Goal: Task Accomplishment & Management: Manage account settings

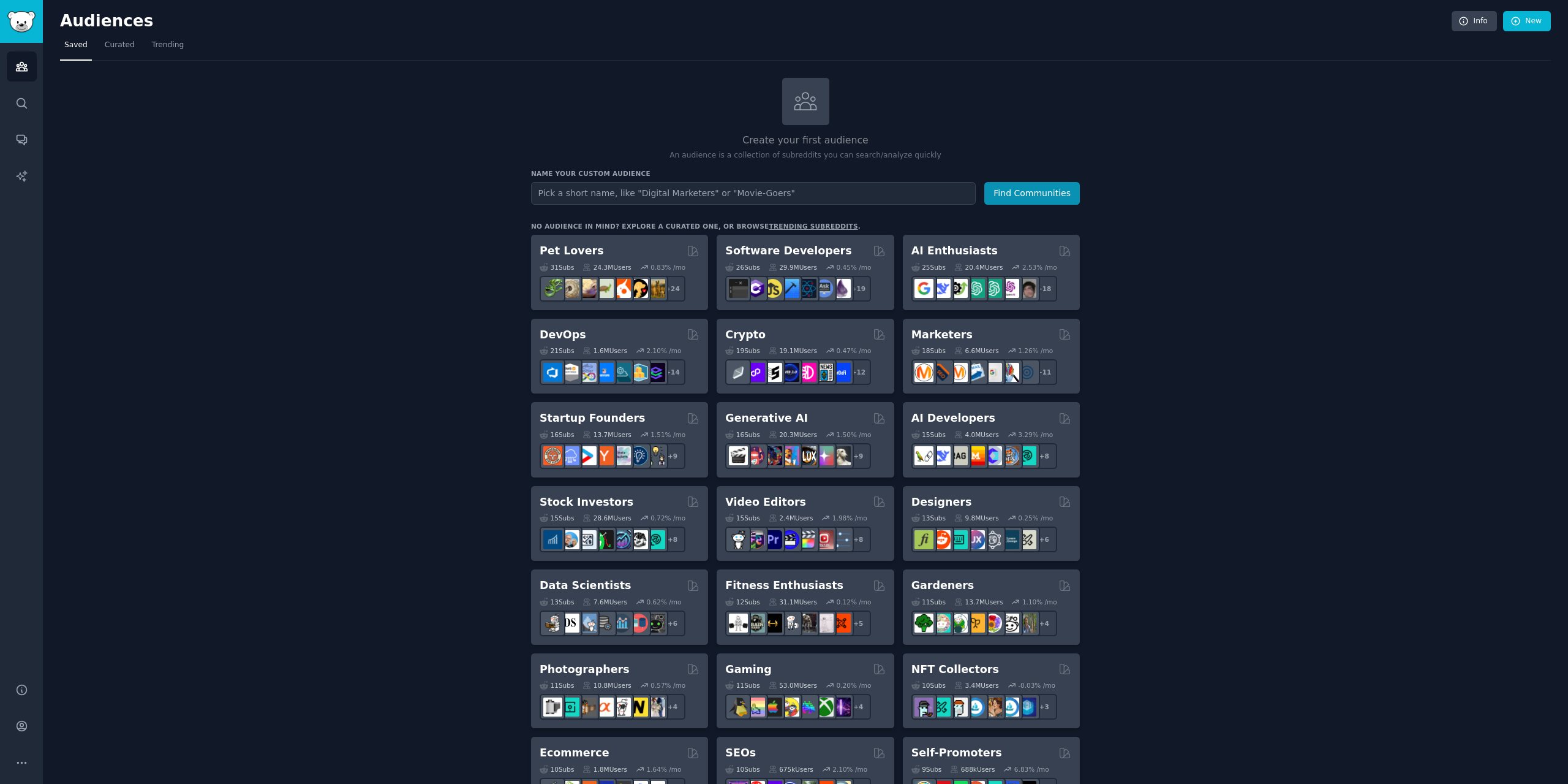
click at [836, 39] on nav "Saved Curated Trending" at bounding box center [805, 48] width 1491 height 25
click at [960, 0] on html "AI Reports Audiences Search Conversations AI Reports Help Account More Audience…" at bounding box center [784, 392] width 1568 height 784
drag, startPoint x: 891, startPoint y: 15, endPoint x: 857, endPoint y: -10, distance: 42.2
drag, startPoint x: 946, startPoint y: 63, endPoint x: 1008, endPoint y: 46, distance: 64.3
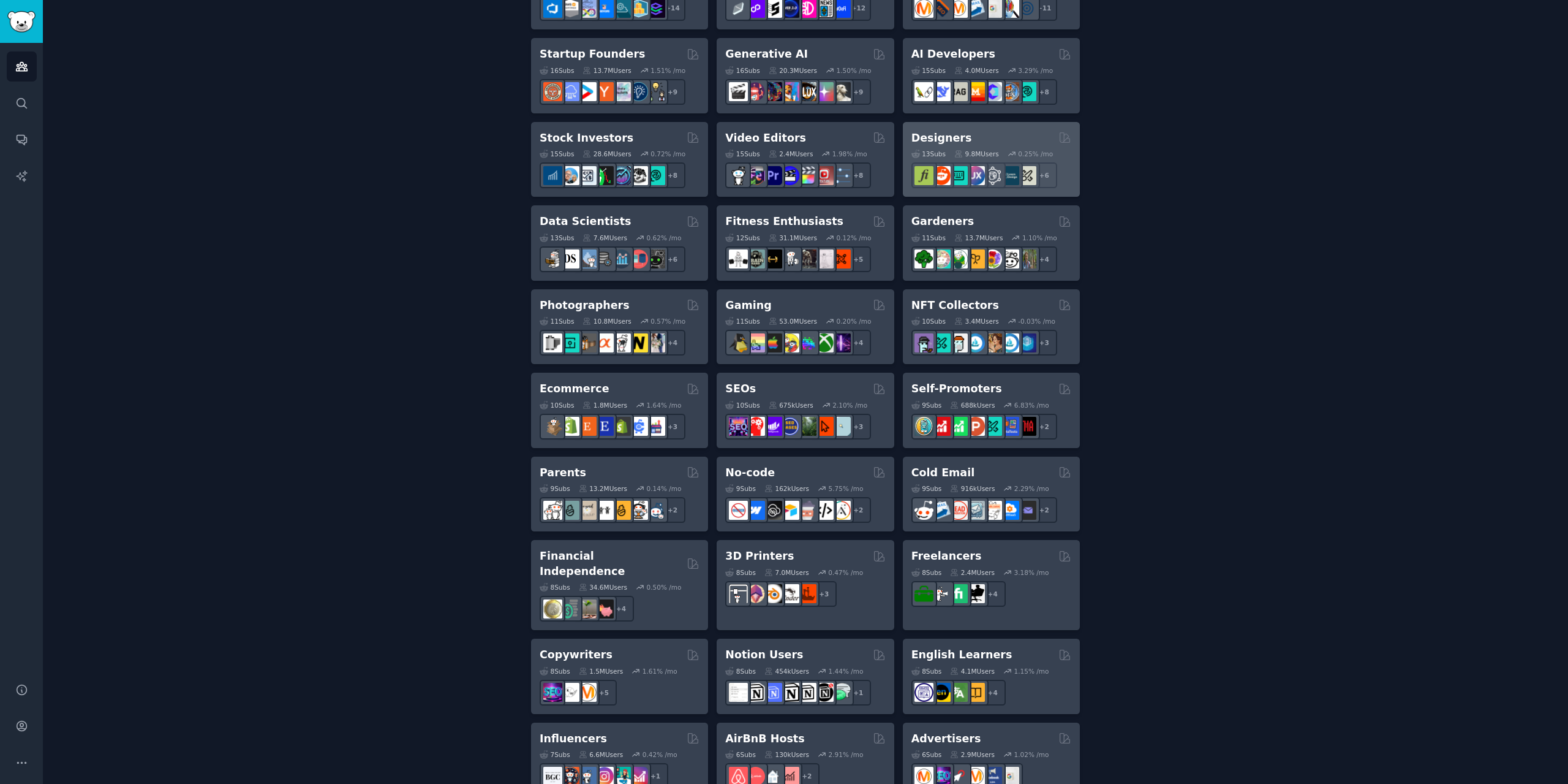
scroll to position [490, 0]
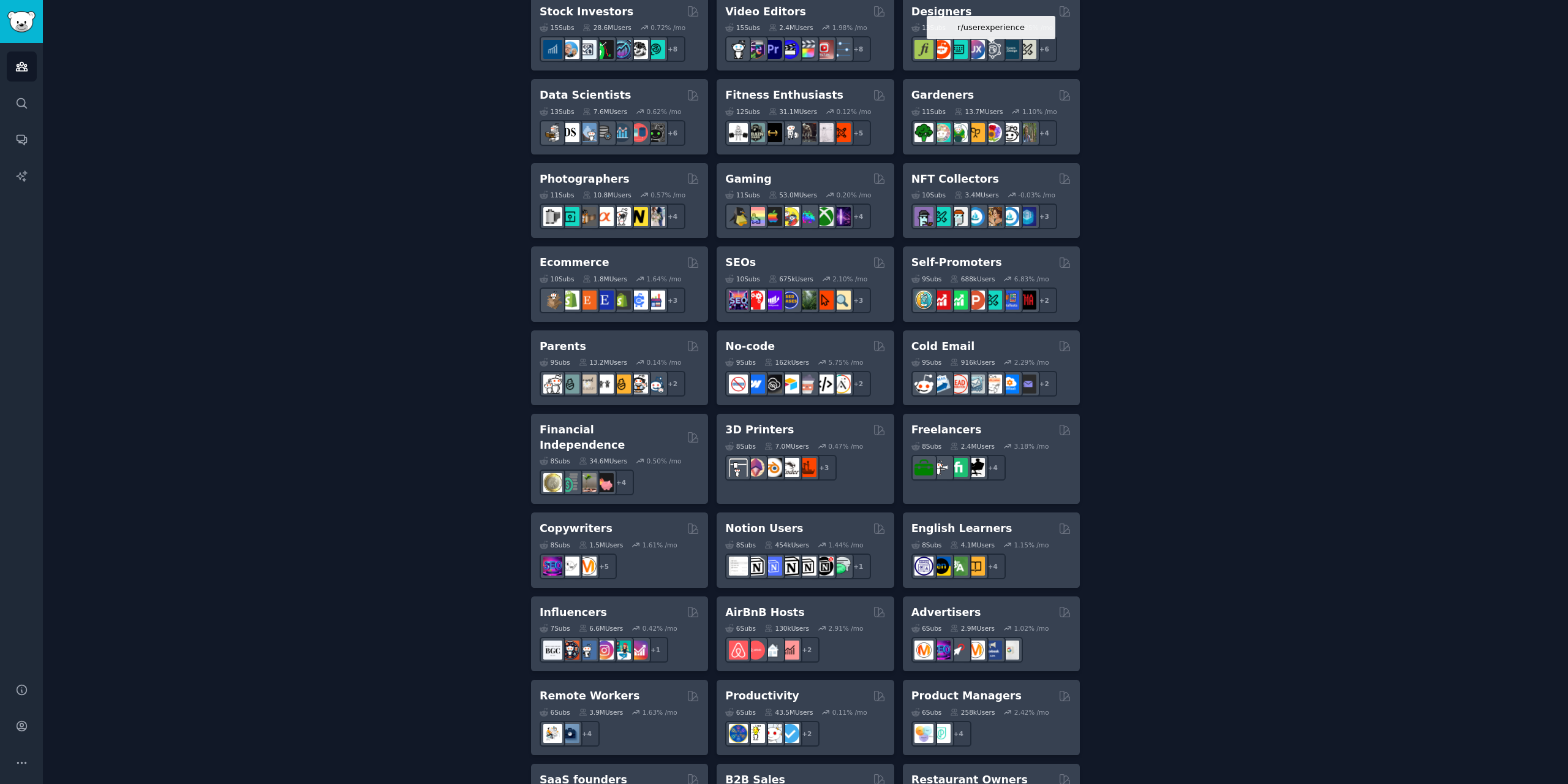
drag, startPoint x: 999, startPoint y: 50, endPoint x: 1057, endPoint y: -1, distance: 77.2
drag, startPoint x: 1057, startPoint y: -1, endPoint x: 325, endPoint y: 200, distance: 759.1
click at [325, 200] on div "Create your first audience An audience is a collection of subreddits you can se…" at bounding box center [805, 255] width 1491 height 1335
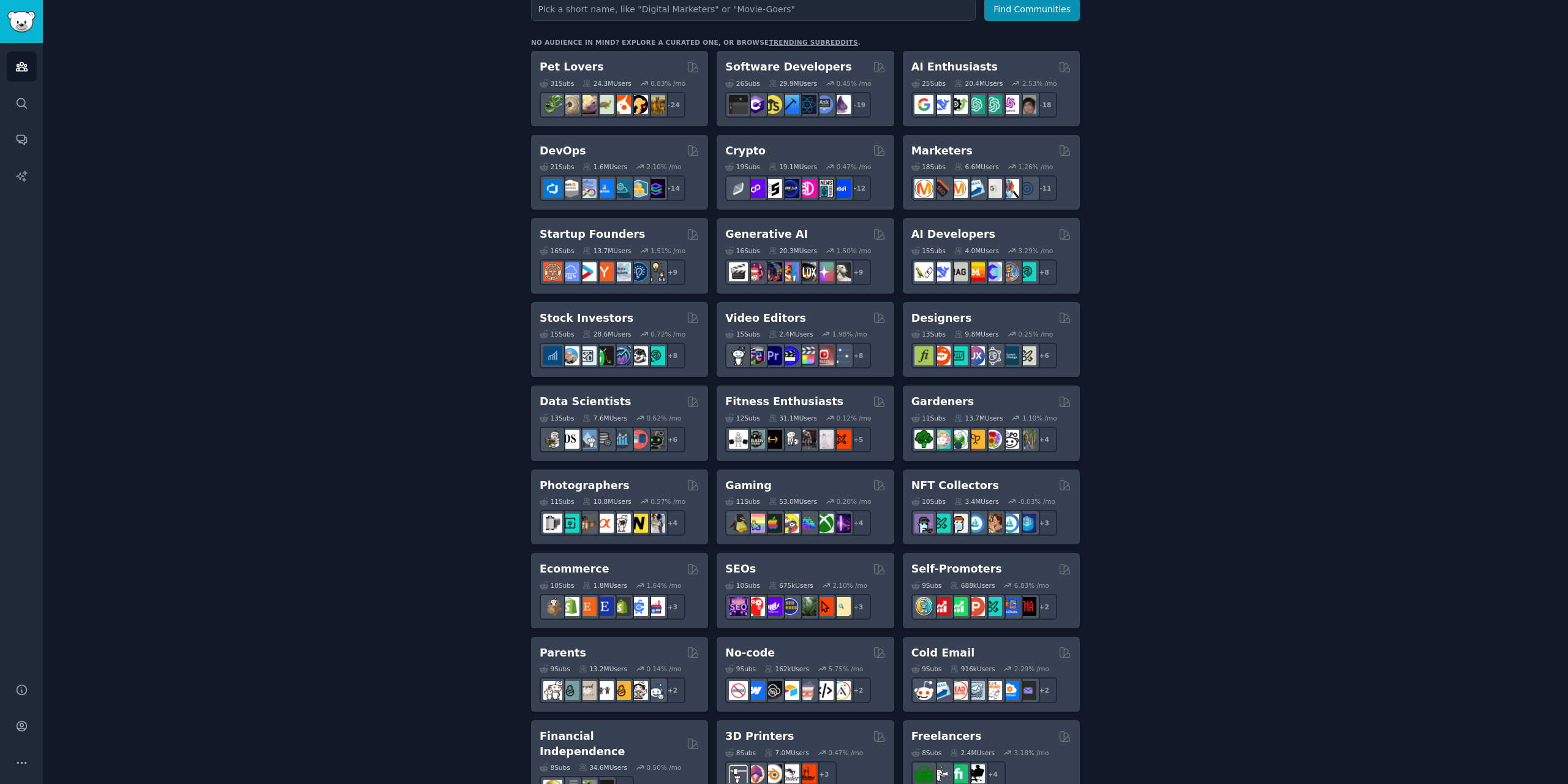
scroll to position [306, 0]
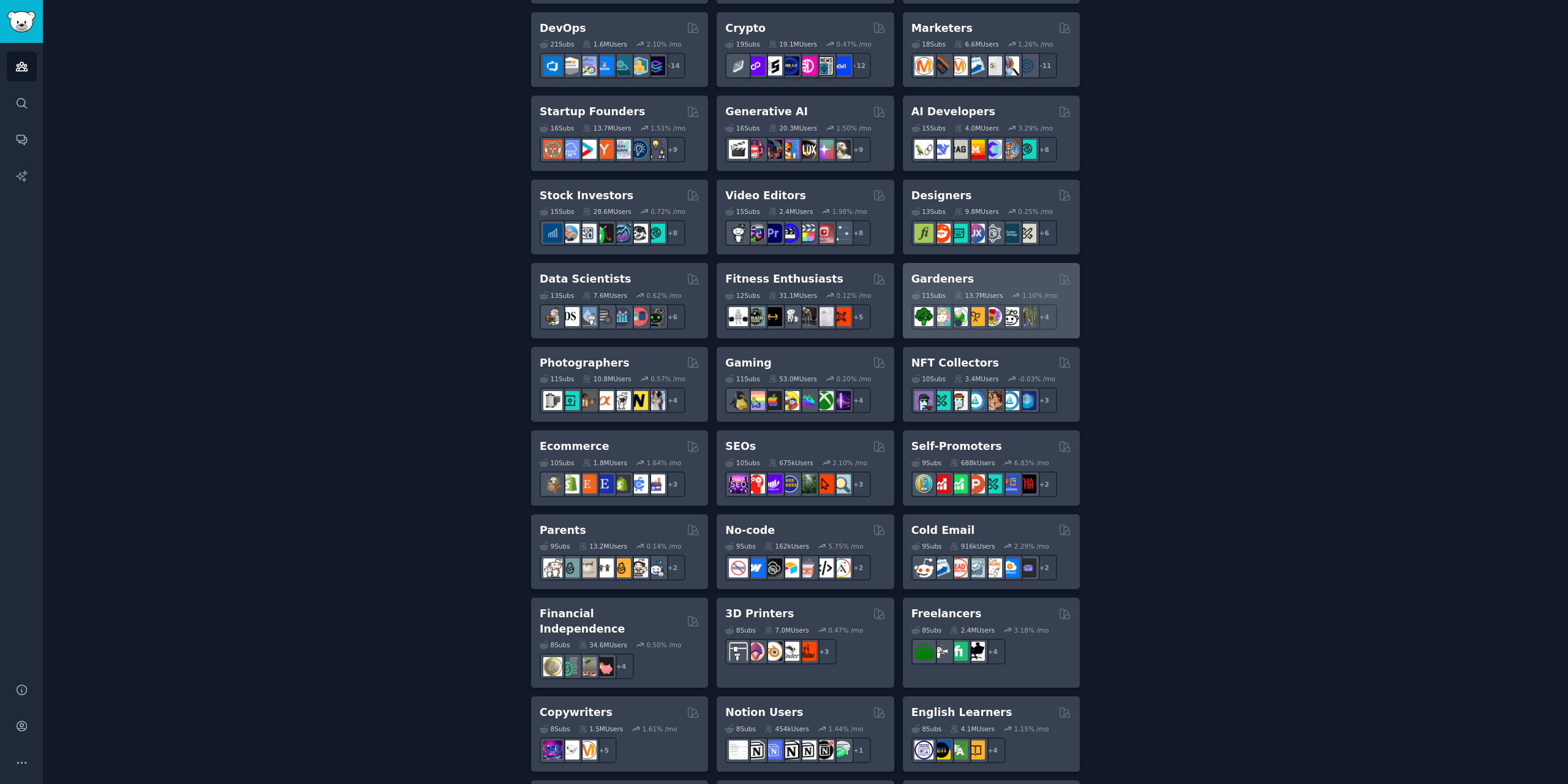
click at [931, 278] on h2 "Gardeners" at bounding box center [943, 279] width 63 height 15
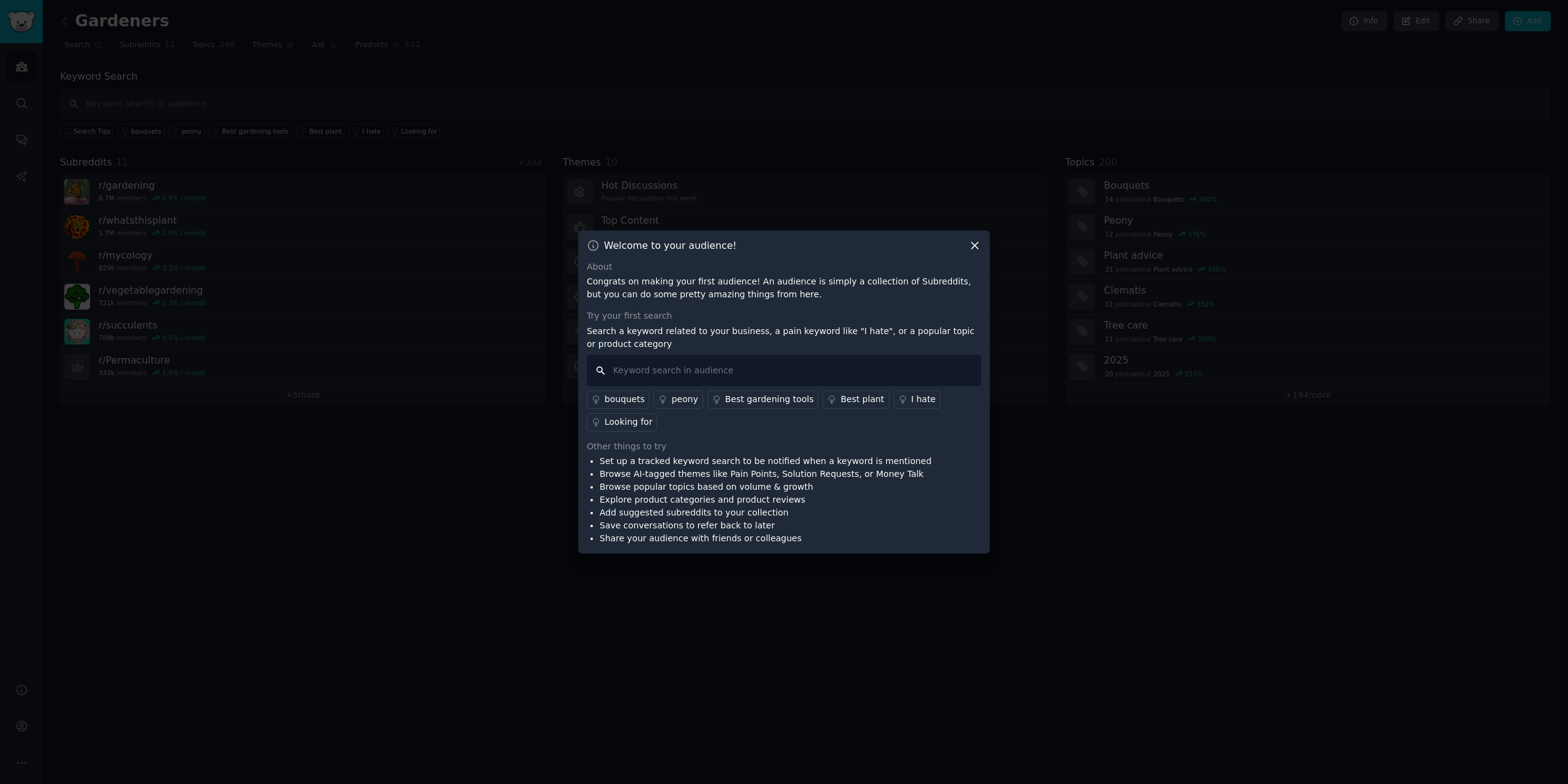
click at [741, 370] on input "text" at bounding box center [784, 370] width 395 height 31
type input "babynames"
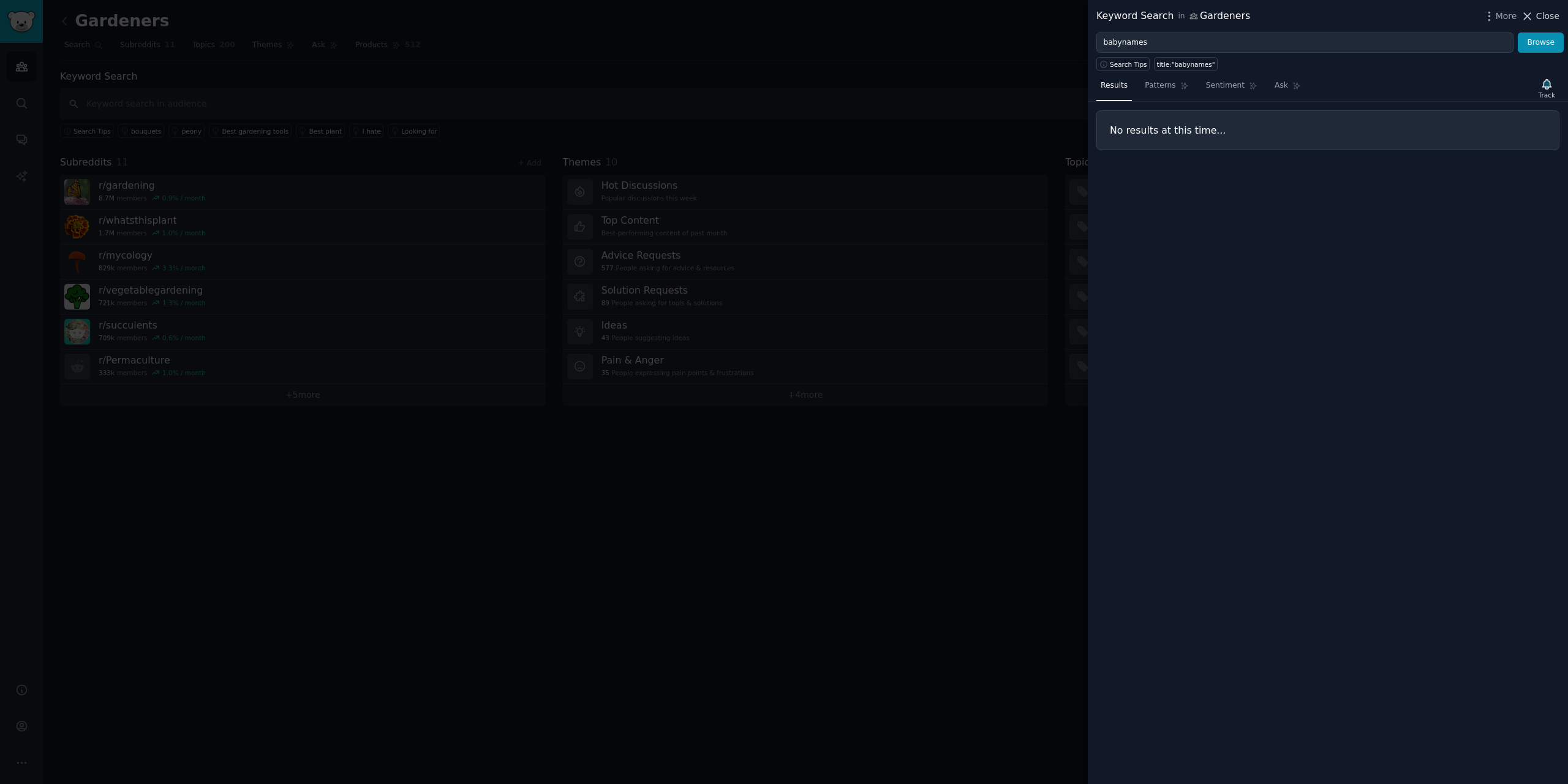
click at [1549, 13] on span "Close" at bounding box center [1548, 16] width 23 height 13
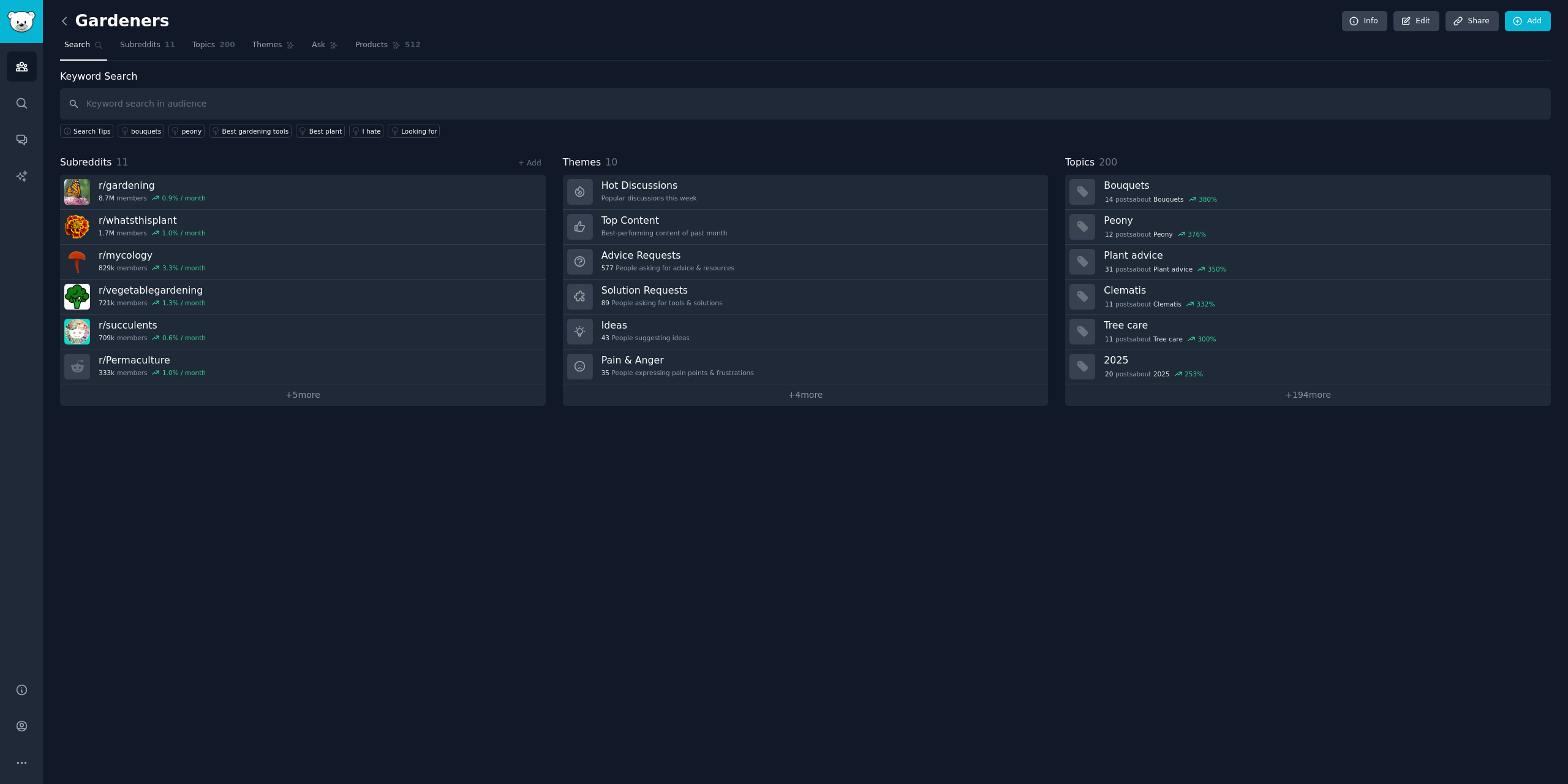
click at [63, 25] on icon at bounding box center [64, 21] width 13 height 13
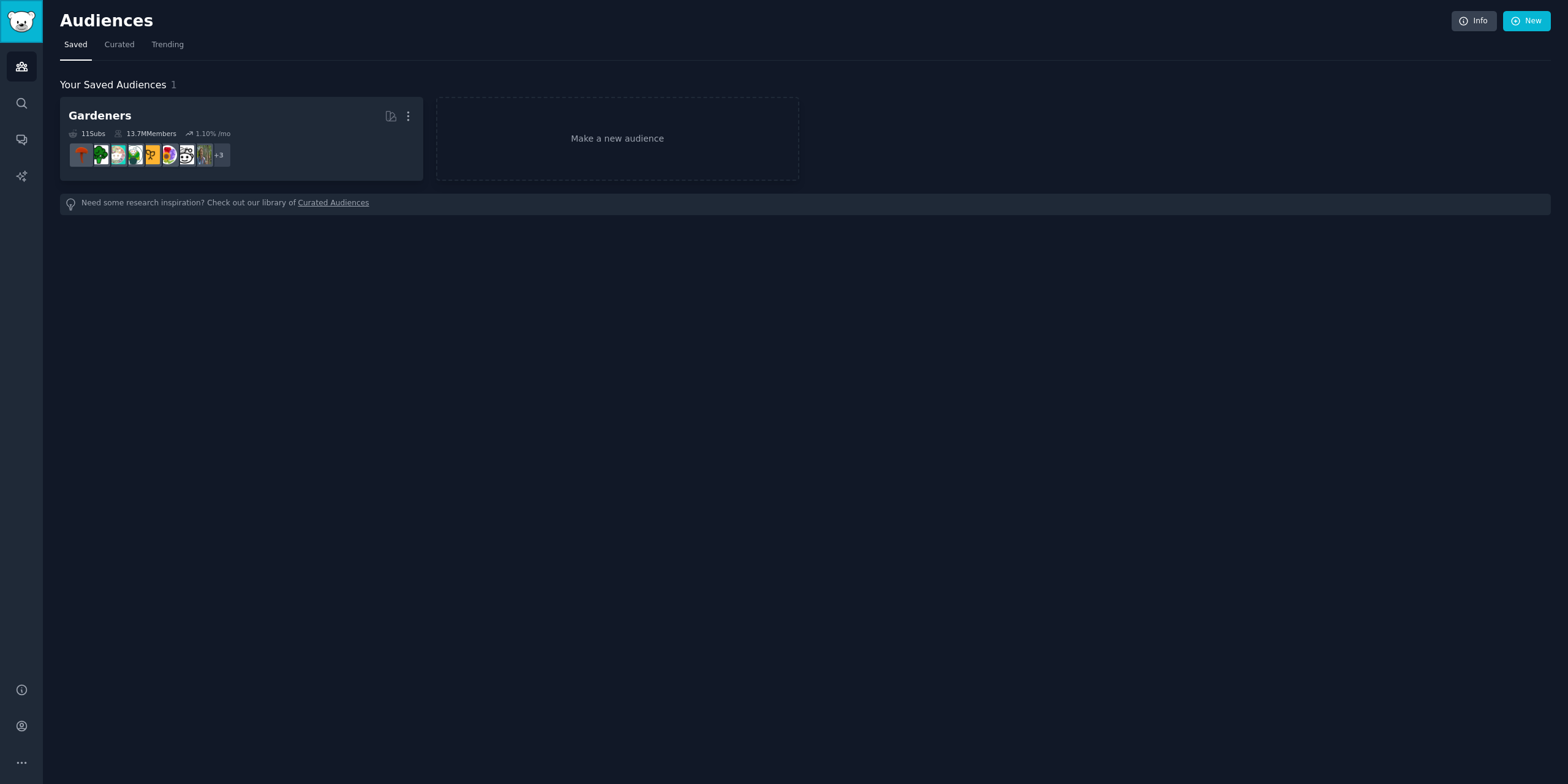
click at [22, 22] on img "Sidebar" at bounding box center [22, 22] width 28 height 22
click at [15, 67] on icon "Sidebar" at bounding box center [22, 67] width 13 height 13
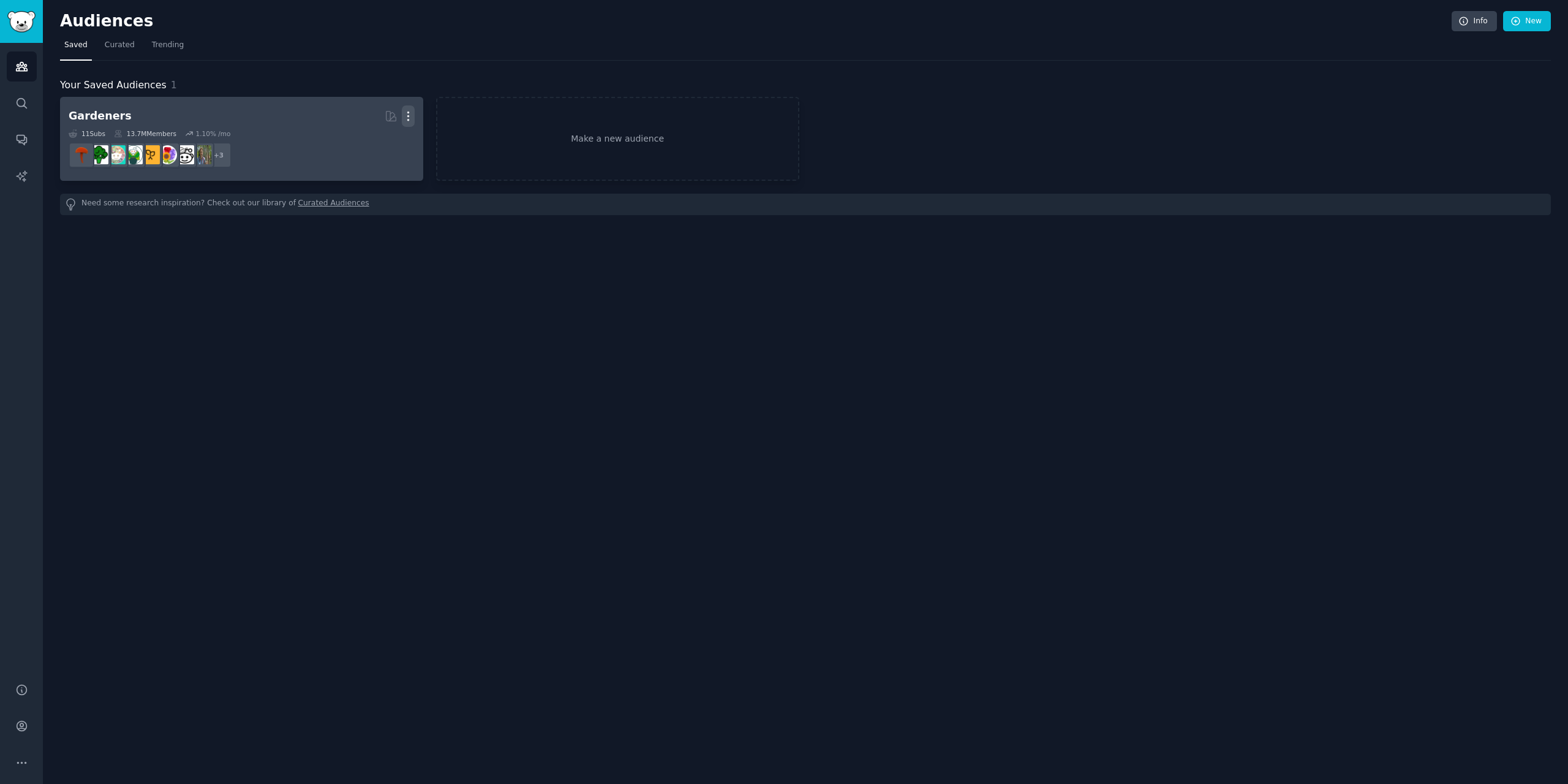
click at [408, 115] on icon "button" at bounding box center [408, 116] width 13 height 13
click at [381, 149] on div "Delete" at bounding box center [366, 142] width 58 height 26
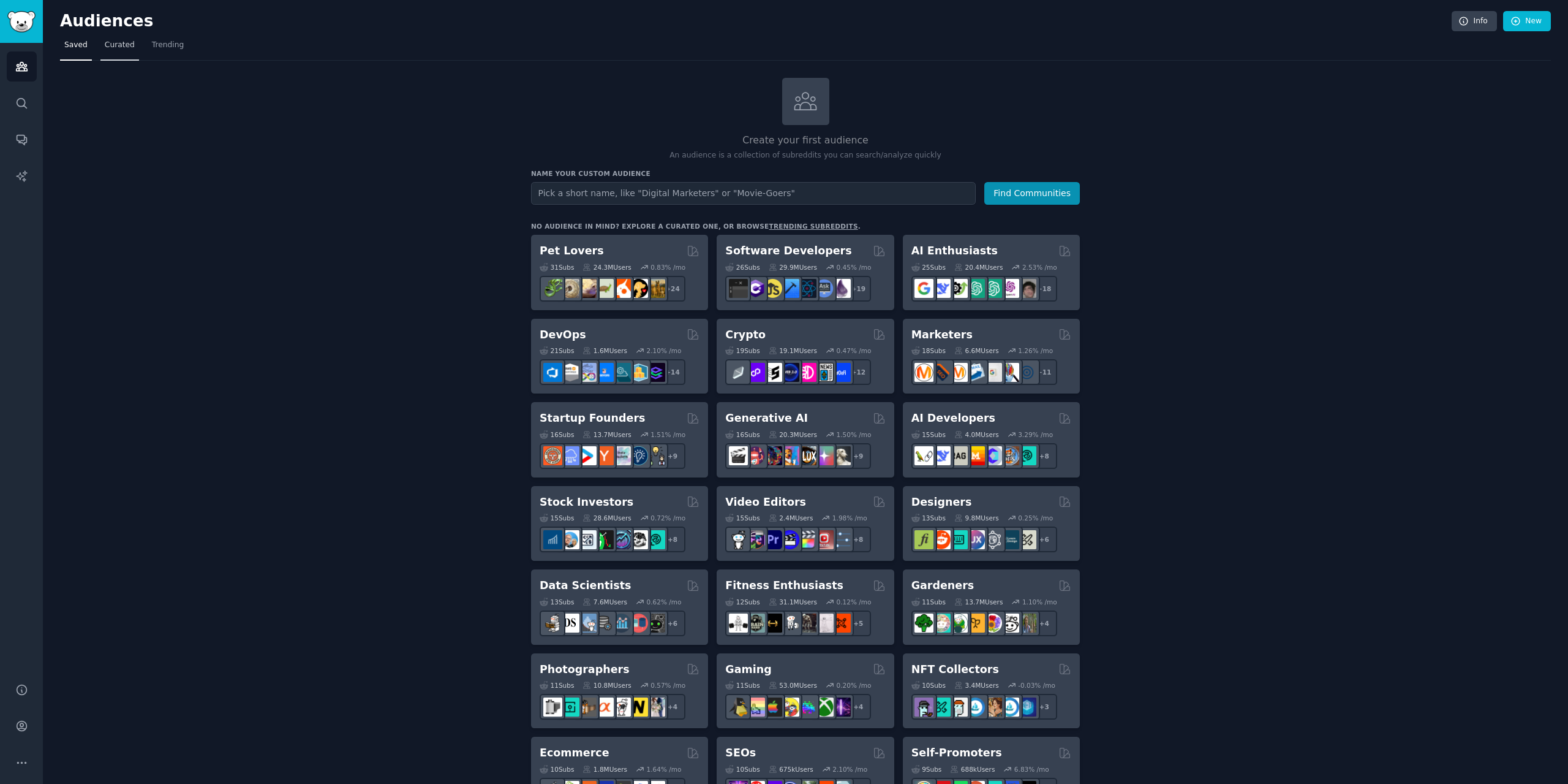
click at [113, 53] on link "Curated" at bounding box center [120, 48] width 39 height 25
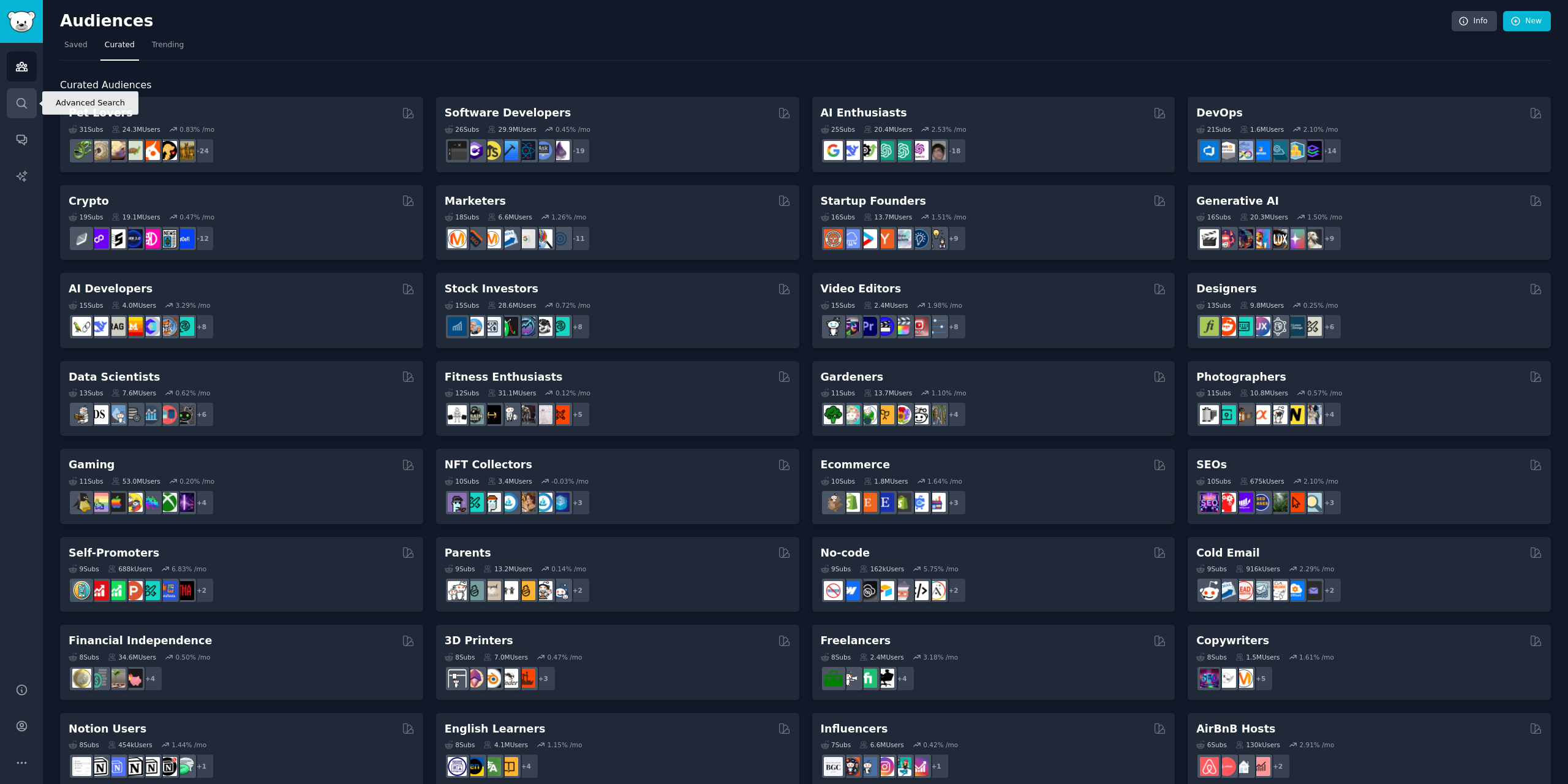
click at [18, 107] on icon "Sidebar" at bounding box center [22, 103] width 13 height 13
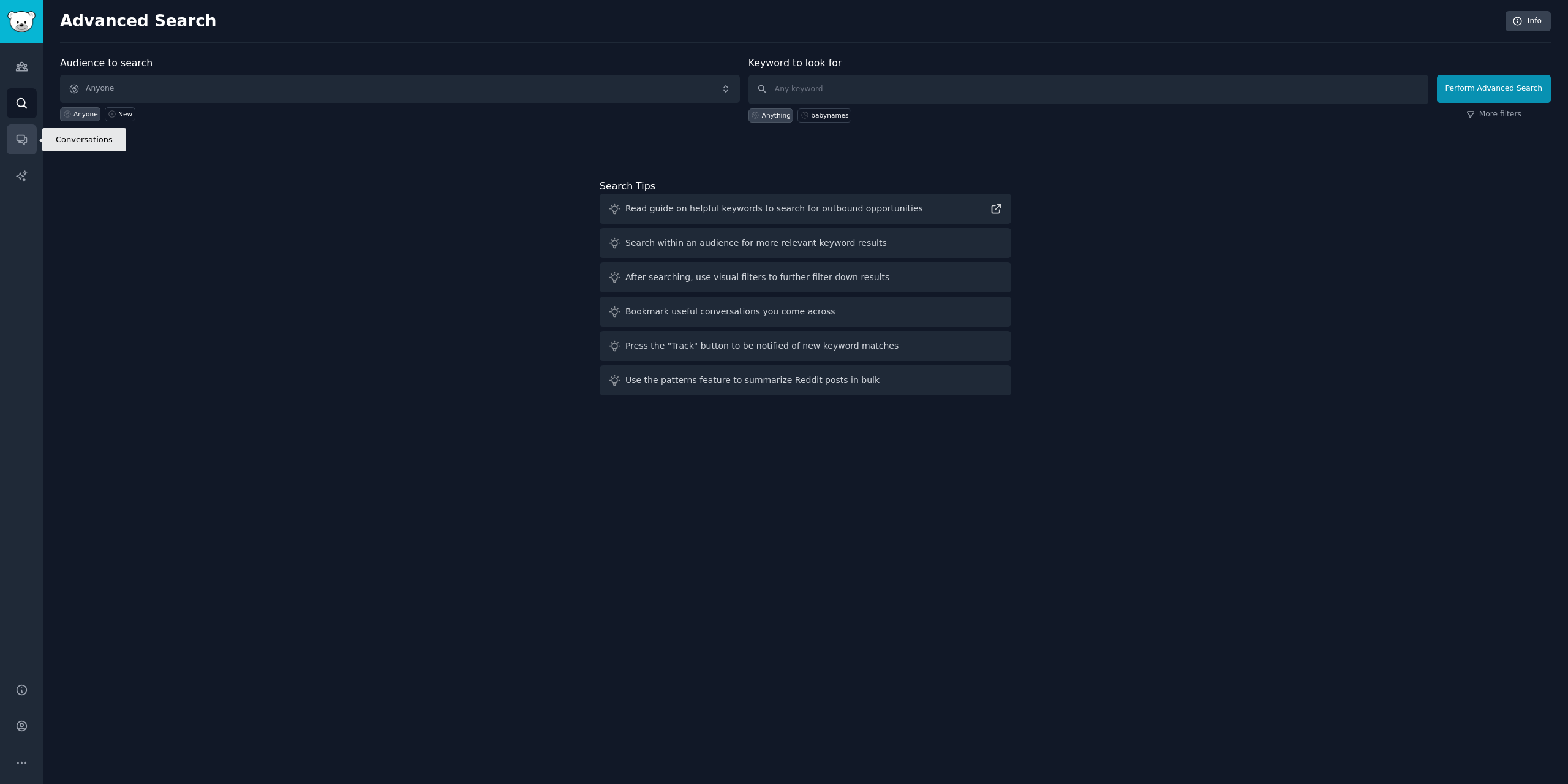
click at [19, 140] on icon "Sidebar" at bounding box center [22, 139] width 13 height 13
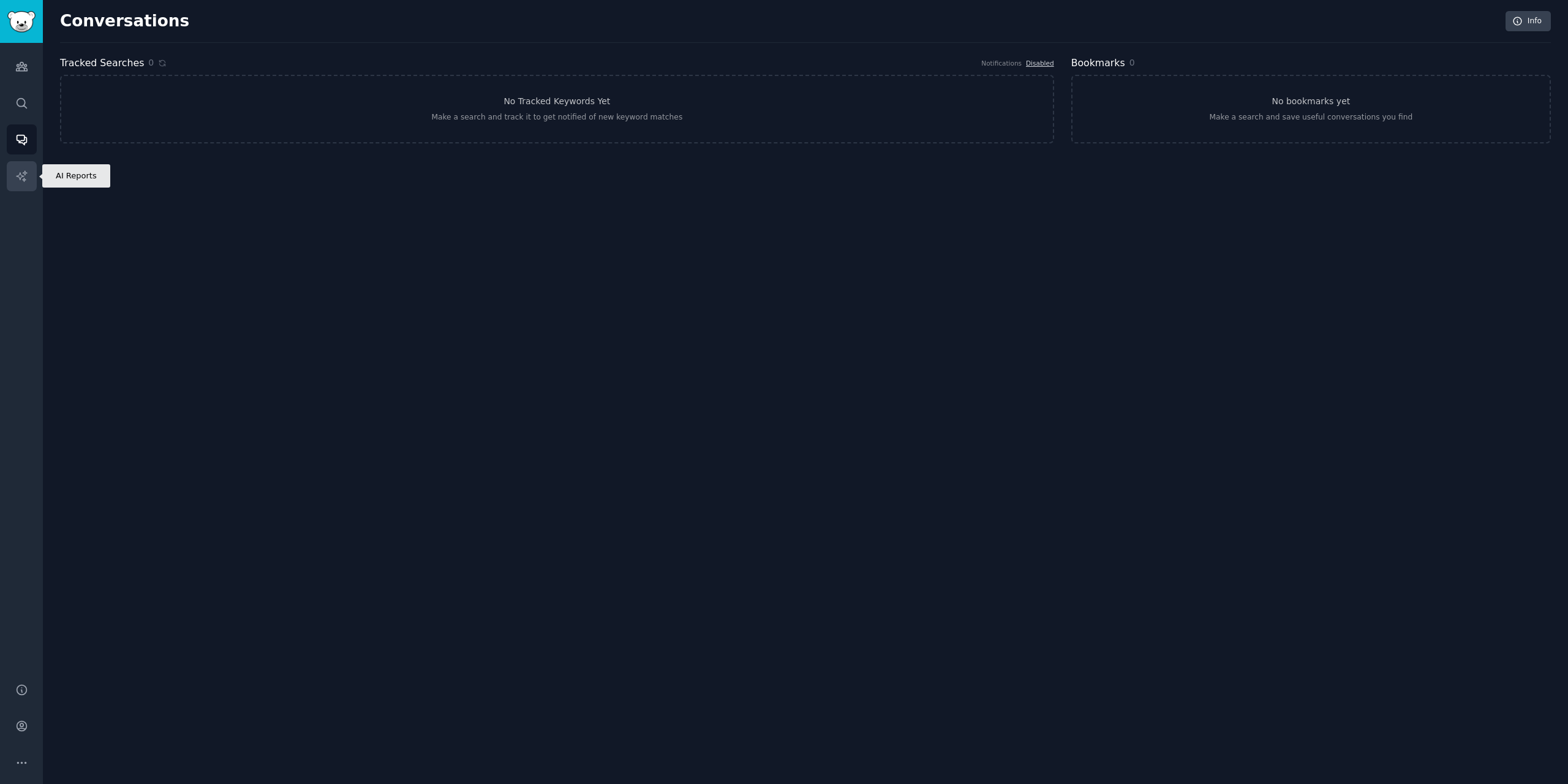
click at [27, 175] on icon "Sidebar" at bounding box center [22, 176] width 13 height 13
click at [22, 121] on div "Audiences Search Conversations AI Reports" at bounding box center [21, 355] width 43 height 625
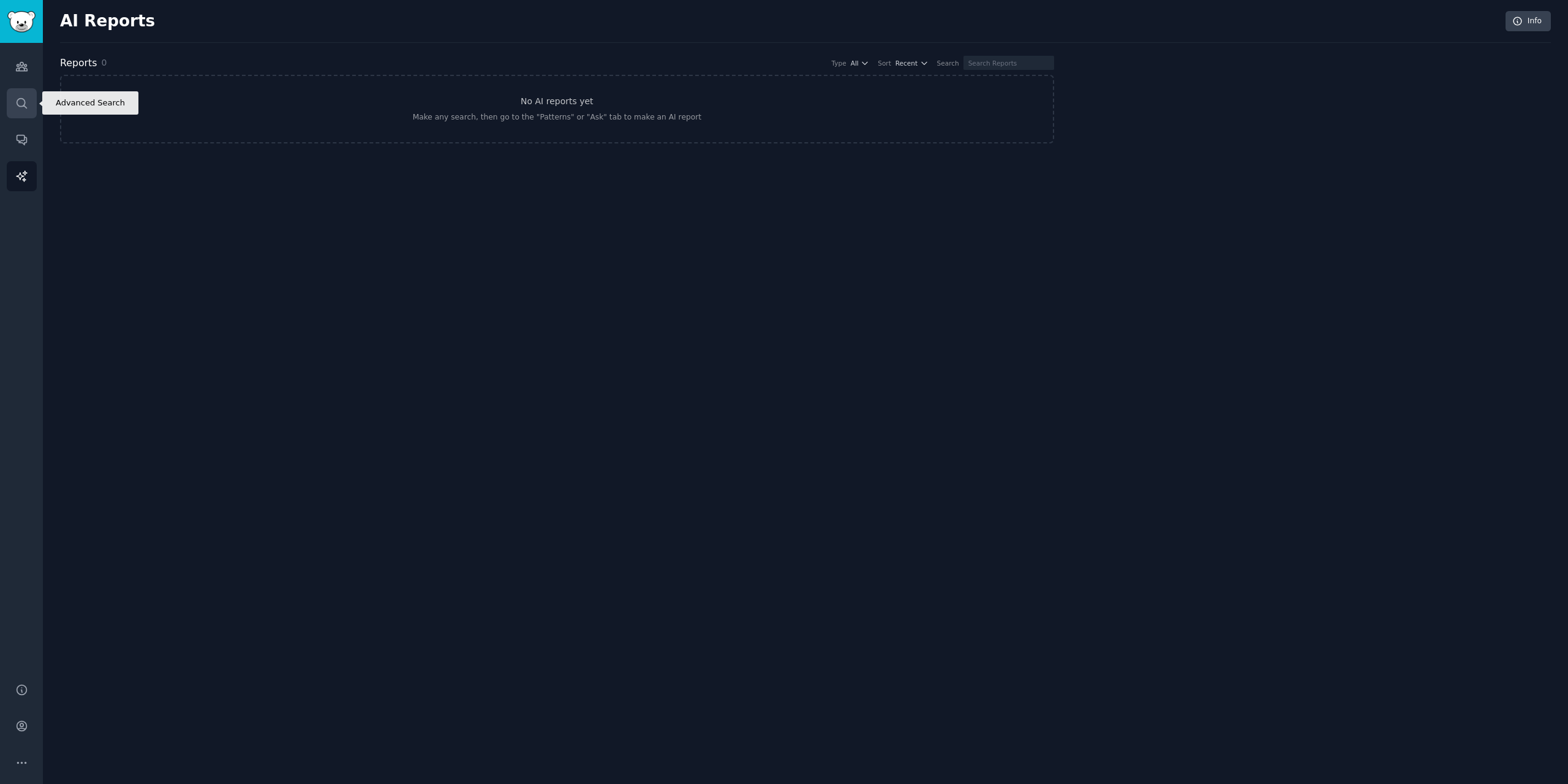
click at [22, 104] on icon "Sidebar" at bounding box center [22, 103] width 13 height 13
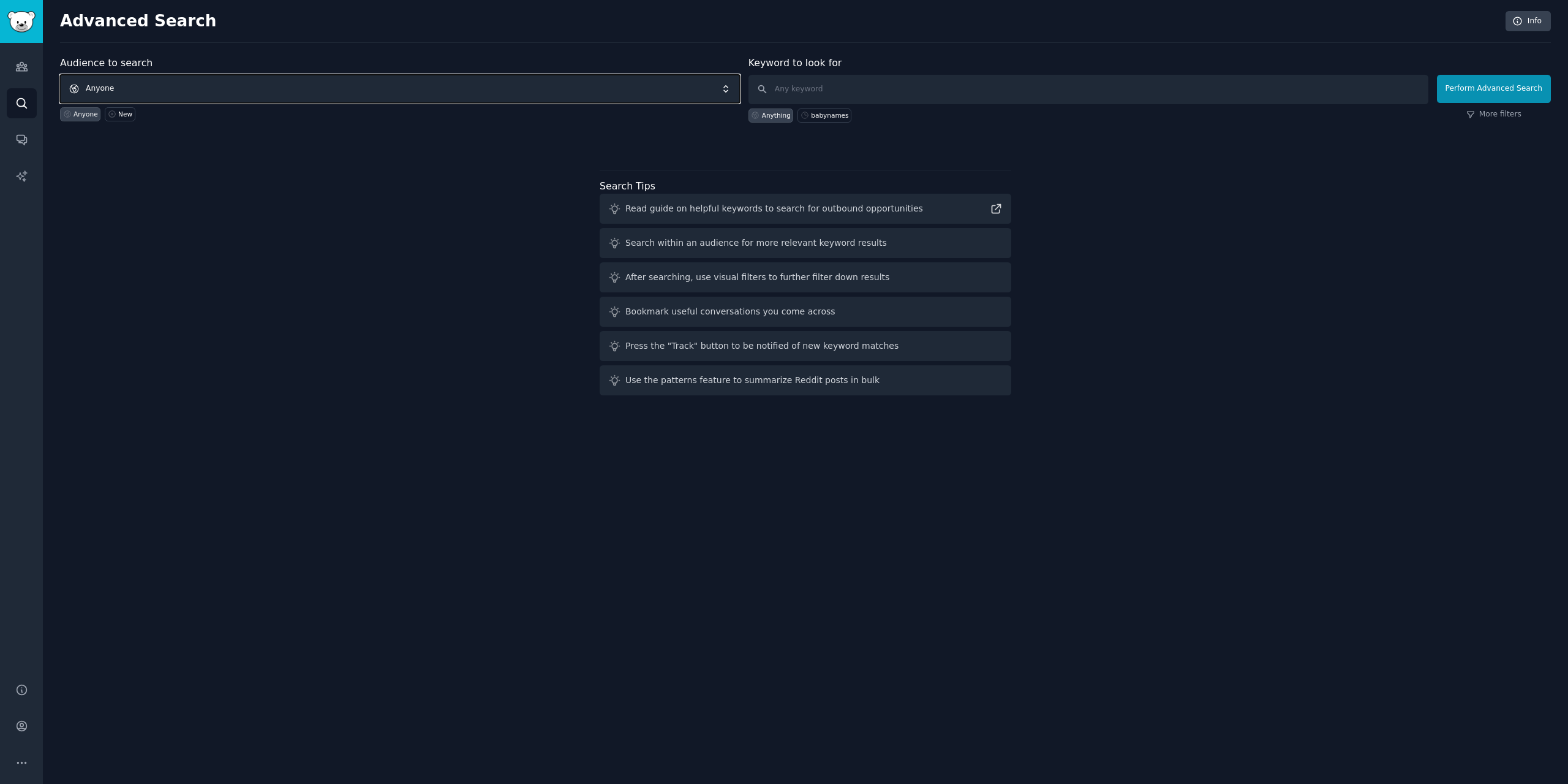
click at [131, 87] on span "Anyone" at bounding box center [400, 89] width 680 height 28
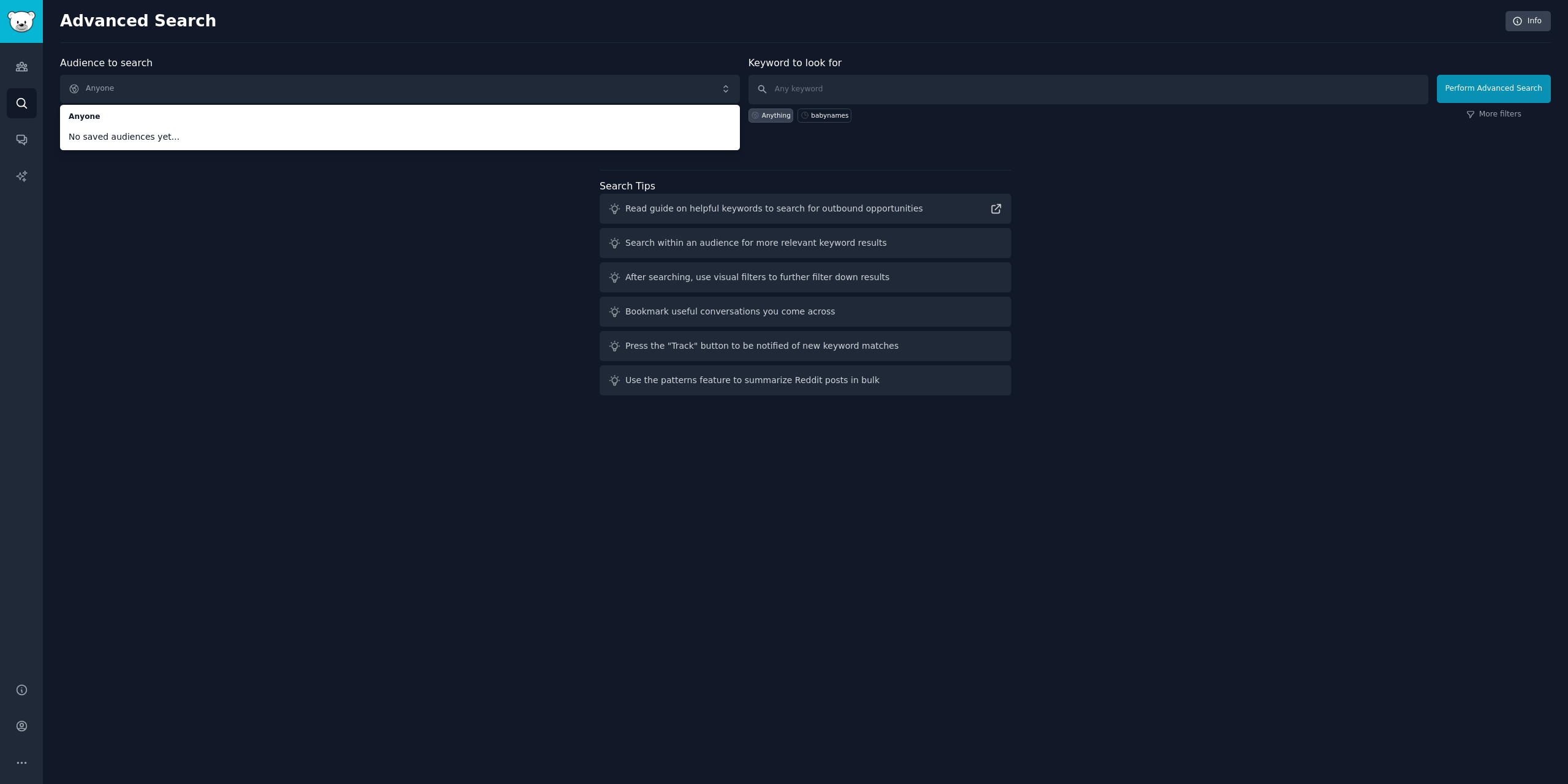
click at [227, 233] on div "Audience to search Anyone Anyone No saved audiences yet... Anyone New Keyword t…" at bounding box center [805, 228] width 1491 height 344
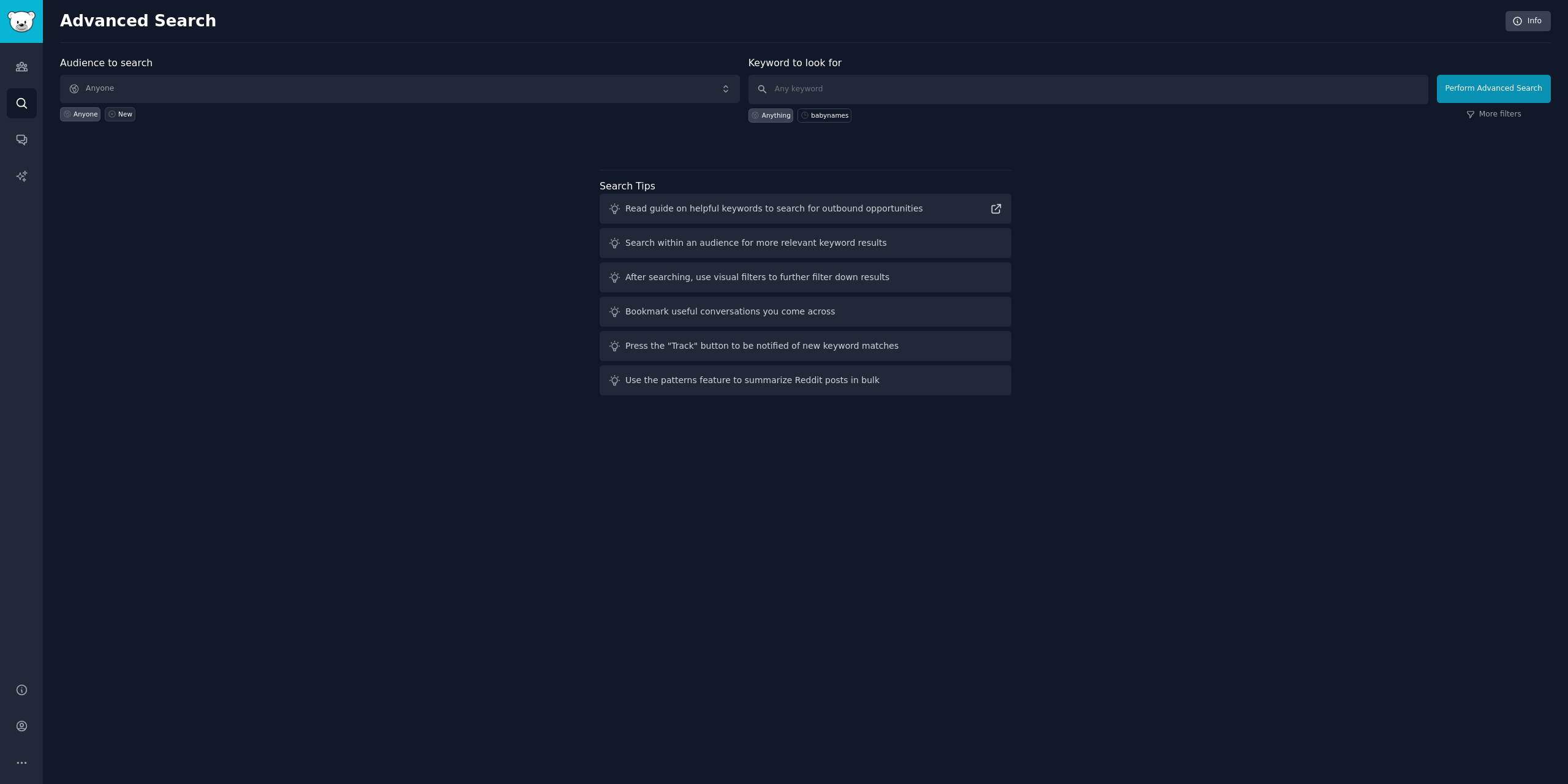
click at [119, 115] on div "New" at bounding box center [125, 114] width 14 height 9
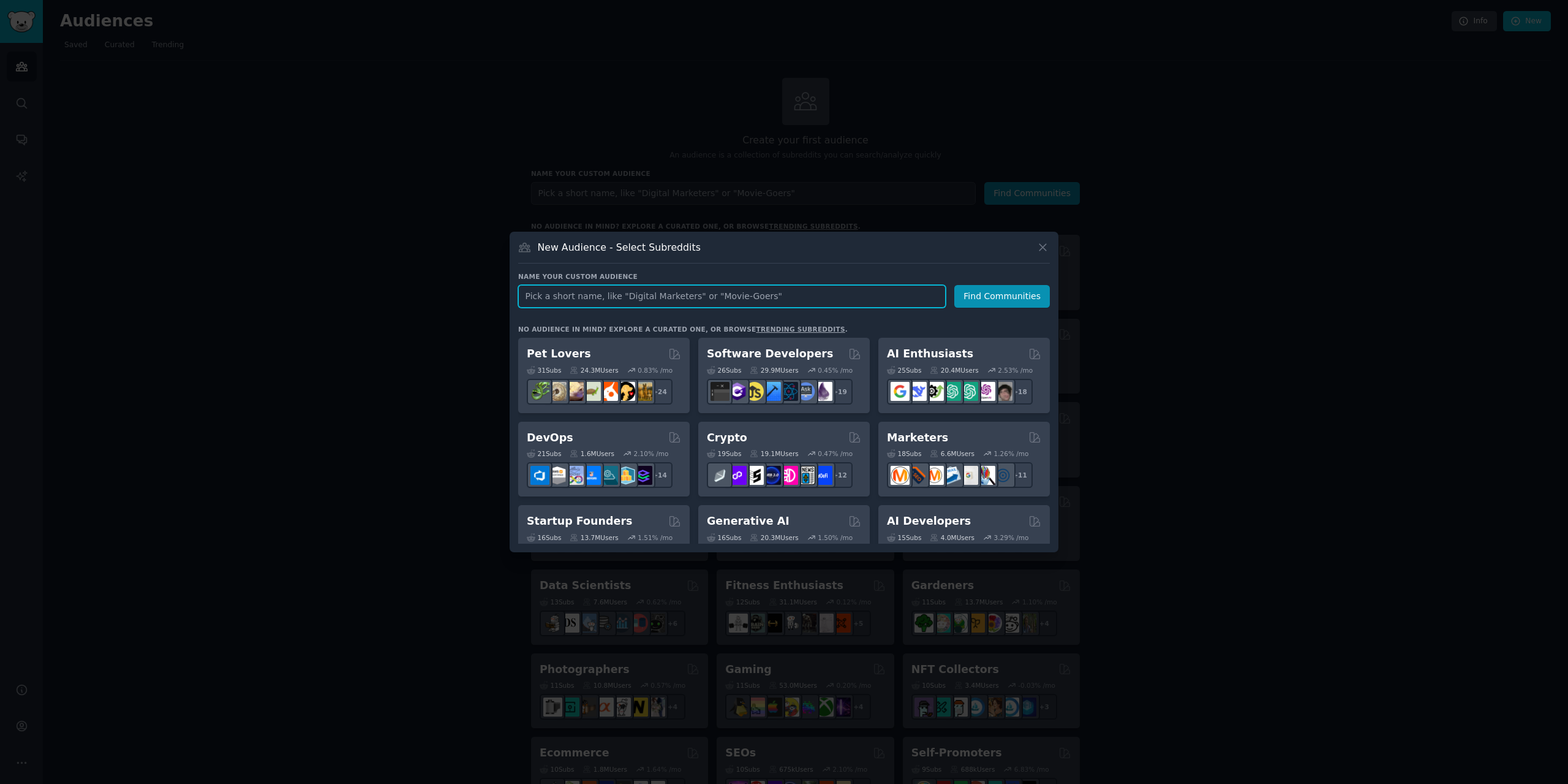
click at [602, 299] on input "text" at bounding box center [732, 296] width 428 height 22
type input "Baby Names"
click at [990, 303] on button "Find Communities" at bounding box center [1003, 296] width 96 height 22
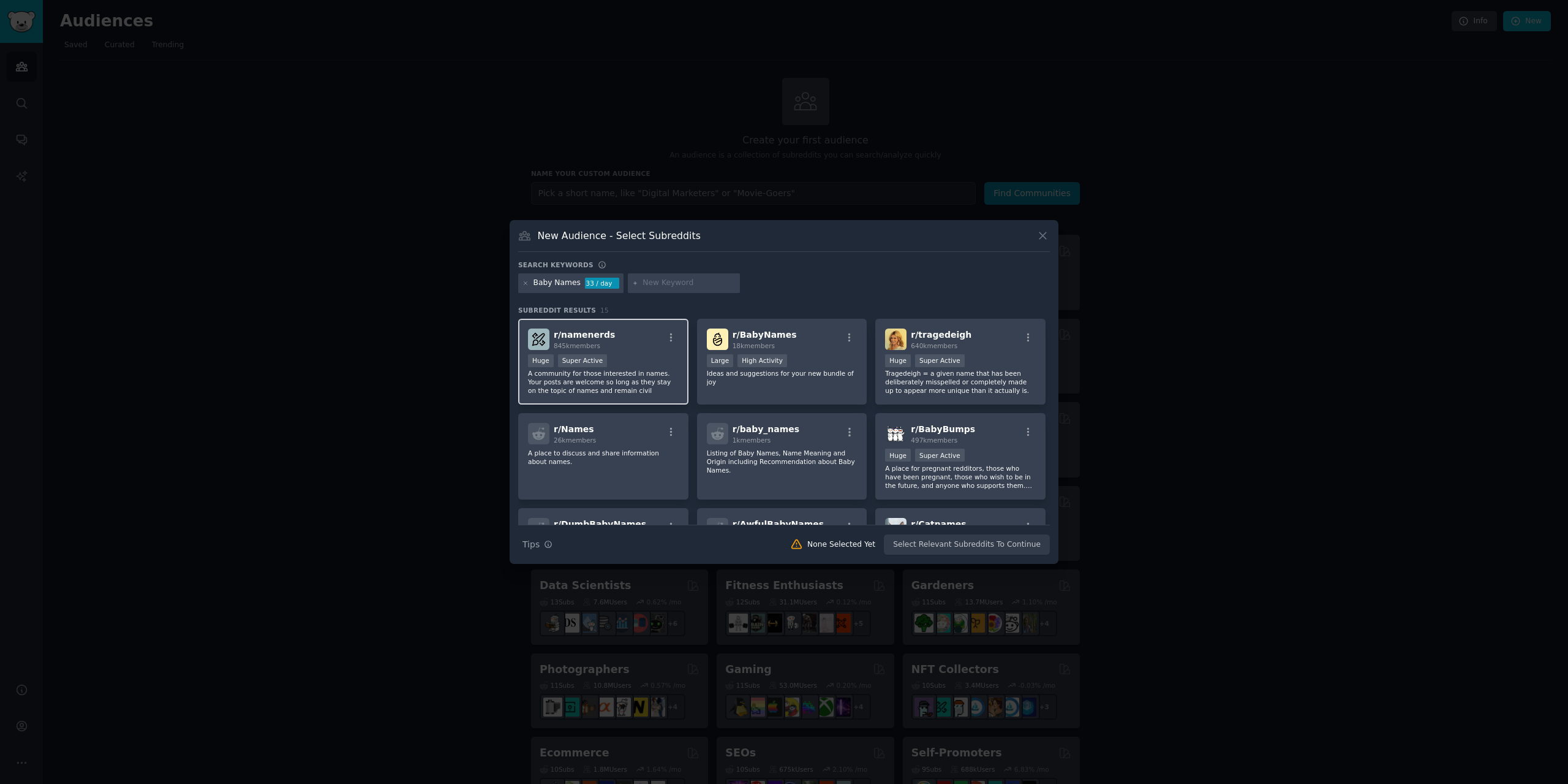
click at [634, 371] on p "A community for those interested in names. Your posts are welcome so long as th…" at bounding box center [603, 382] width 151 height 26
click at [816, 362] on div "Large High Activity" at bounding box center [782, 362] width 151 height 15
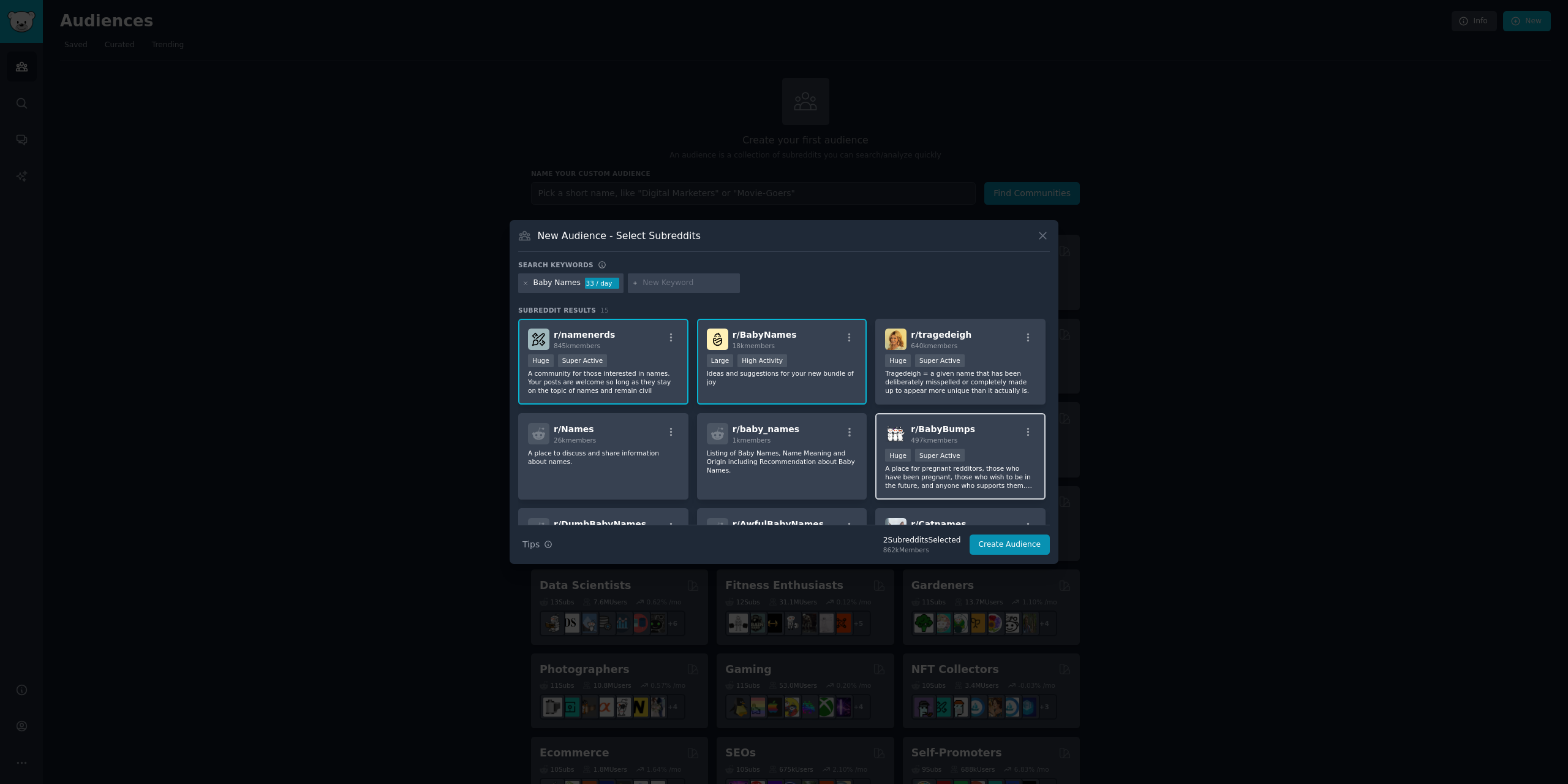
click at [991, 455] on div ">= 95th percentile for submissions / day Huge Super Active" at bounding box center [960, 457] width 151 height 15
click at [622, 450] on p "A place to discuss and share information about names." at bounding box center [603, 457] width 151 height 17
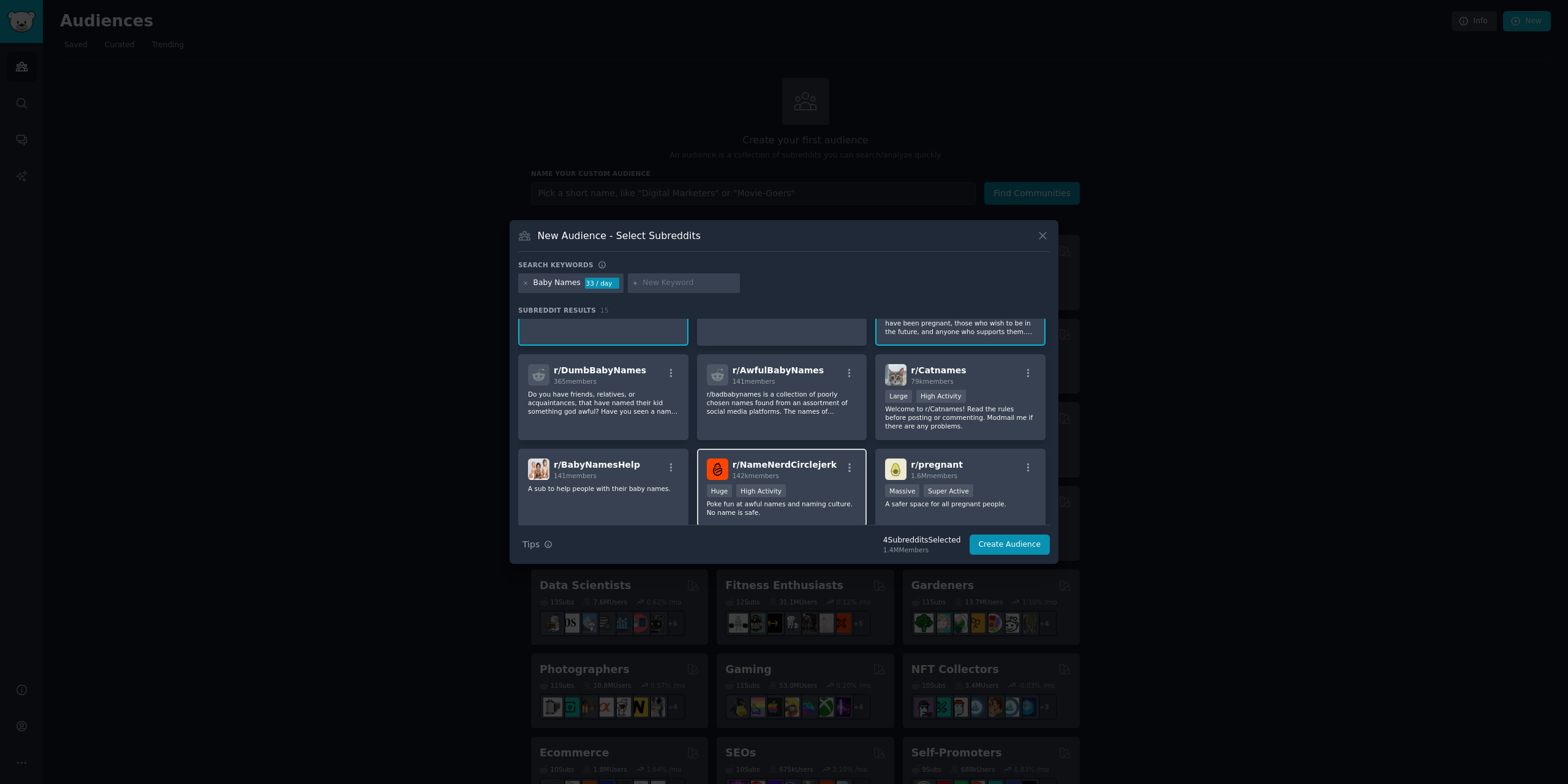
scroll to position [184, 0]
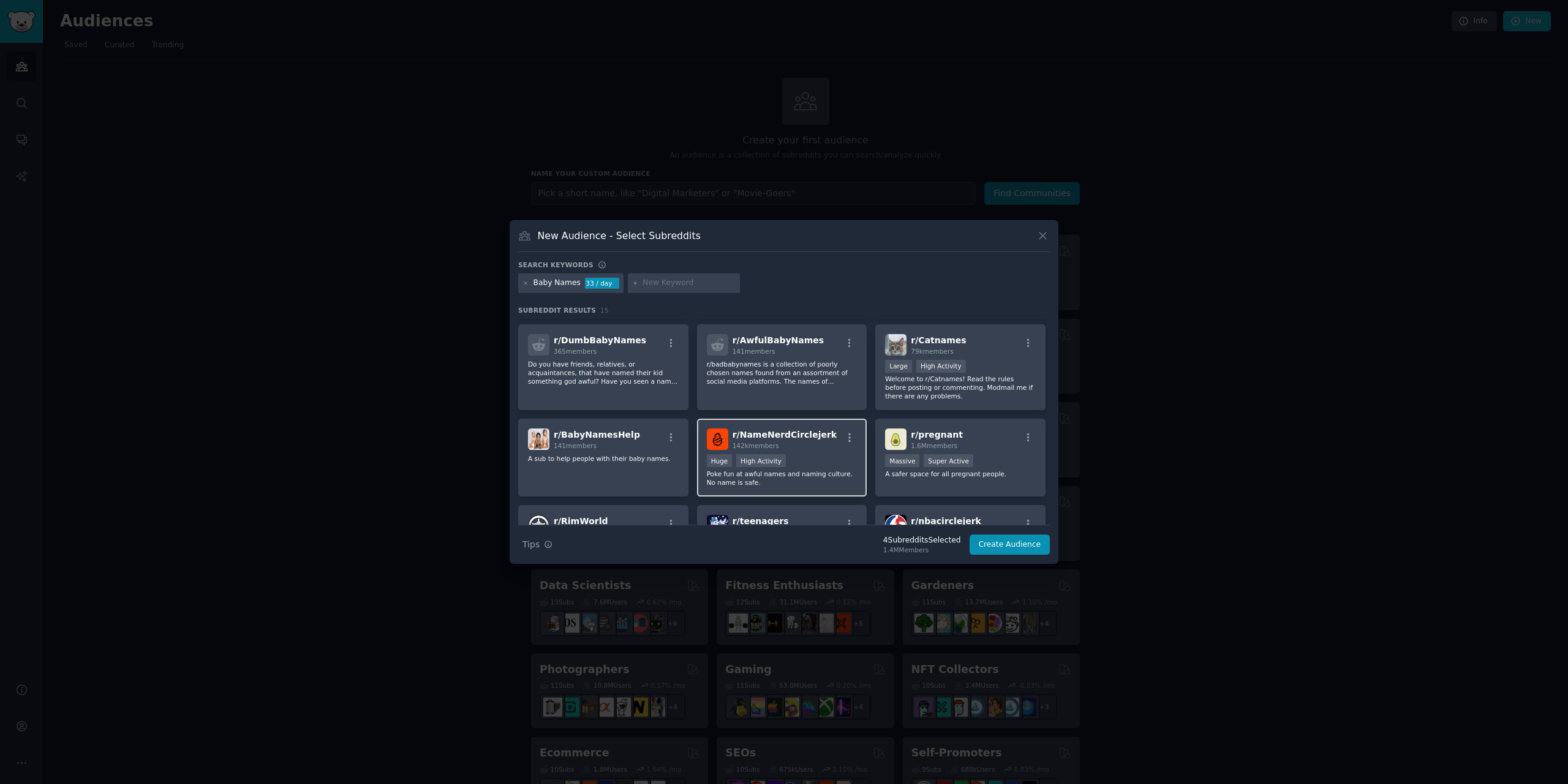
click at [819, 453] on div "r/ NameNerdCirclejerk 142k members >= 80th percentile for submissions / day Hug…" at bounding box center [782, 457] width 170 height 78
click at [811, 458] on div ">= 80th percentile for submissions / day Huge High Activity" at bounding box center [782, 462] width 151 height 15
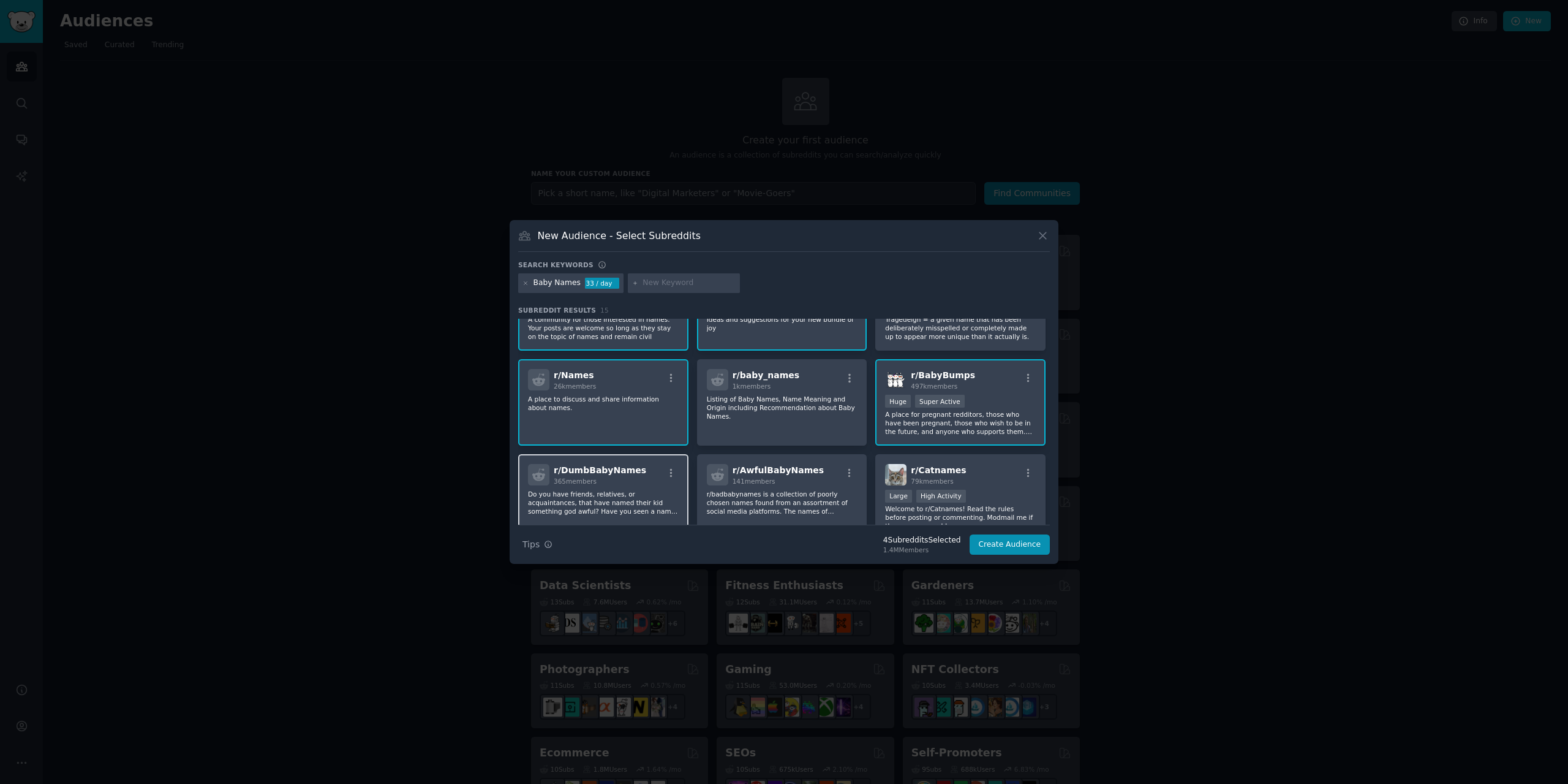
scroll to position [0, 0]
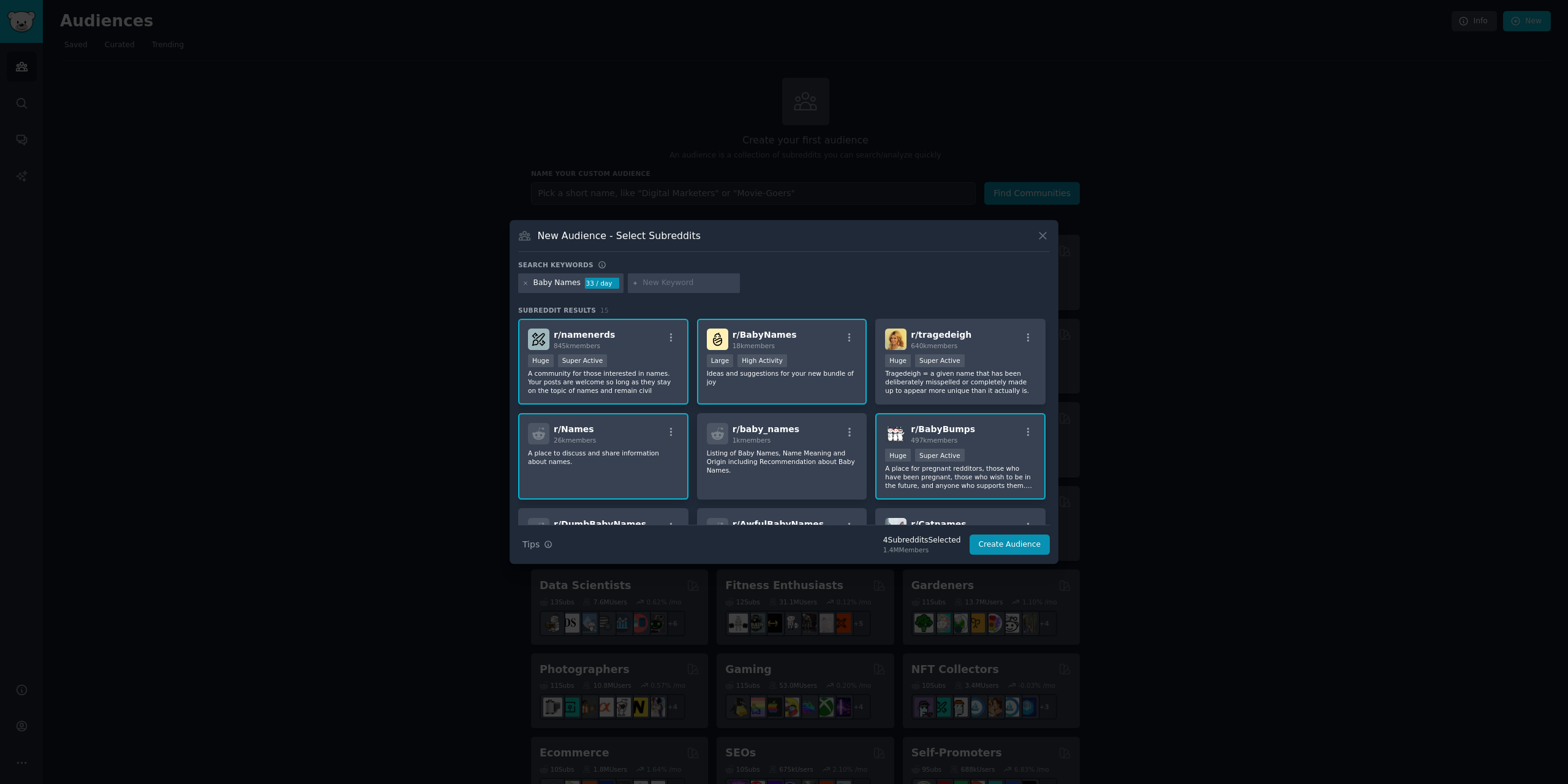
click at [992, 467] on p "A place for pregnant redditors, those who have been pregnant, those who wish to…" at bounding box center [960, 476] width 151 height 26
click at [977, 484] on p "A place for pregnant redditors, those who have been pregnant, those who wish to…" at bounding box center [960, 476] width 151 height 26
click at [983, 360] on div "100,000 - 1,000,000 members Huge Super Active" at bounding box center [960, 362] width 151 height 15
click at [978, 451] on div ">= 95th percentile for submissions / day Huge Super Active" at bounding box center [960, 457] width 151 height 15
click at [782, 467] on div "r/ baby_names 1k members Listing of Baby Names, Name Meaning and Origin includi…" at bounding box center [782, 457] width 170 height 87
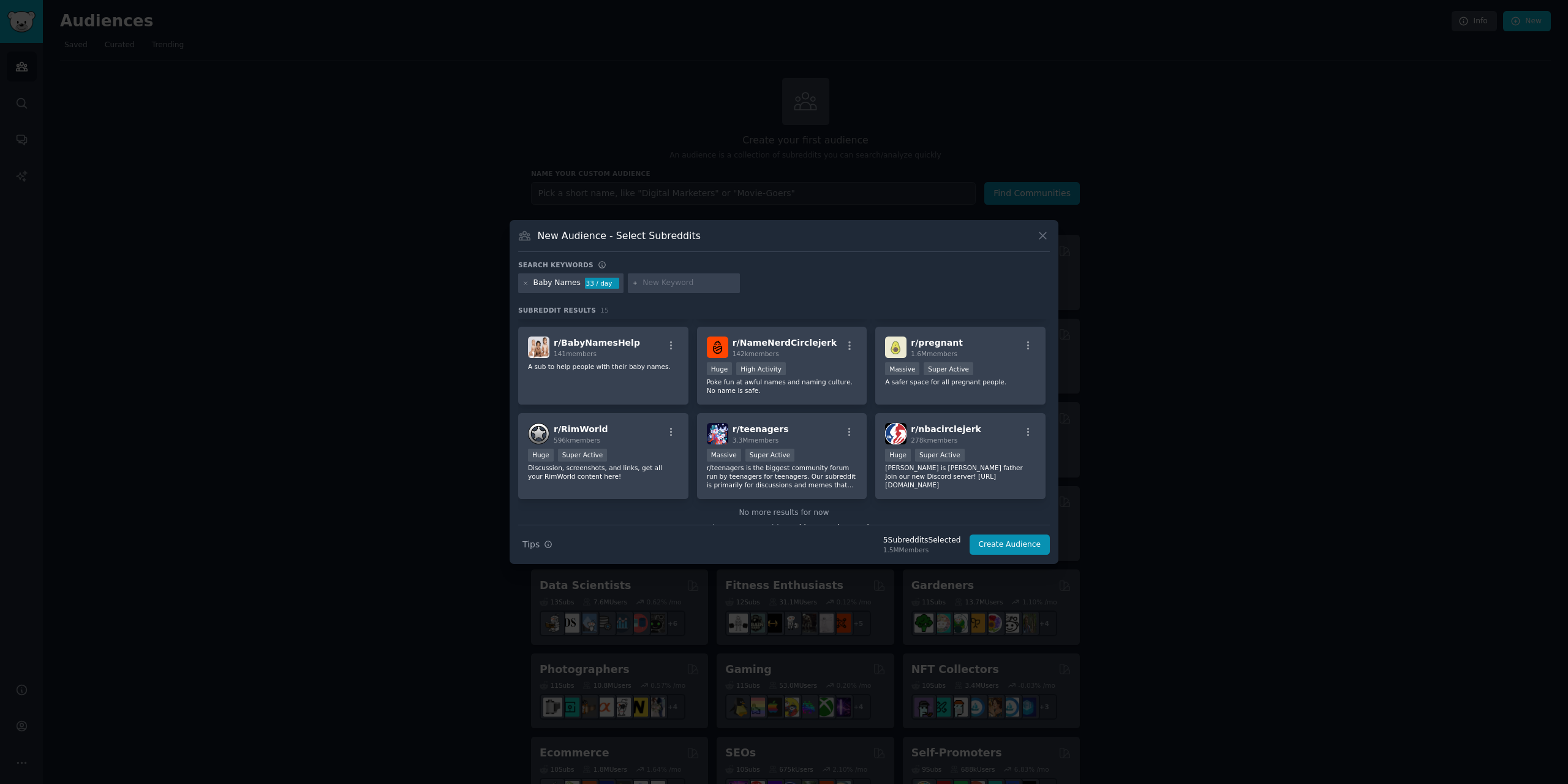
scroll to position [293, 0]
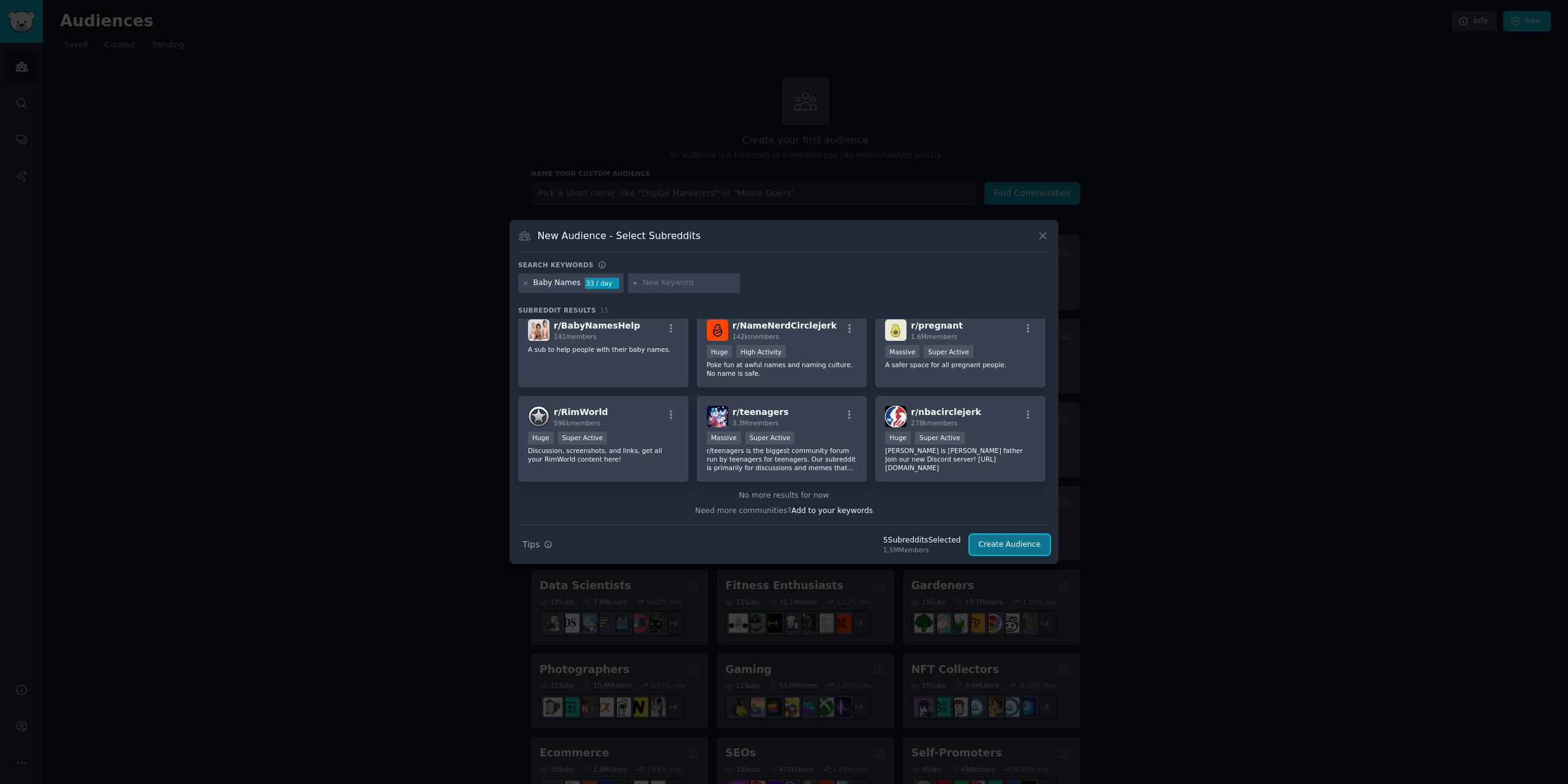
click at [1005, 544] on button "Create Audience" at bounding box center [1010, 545] width 81 height 21
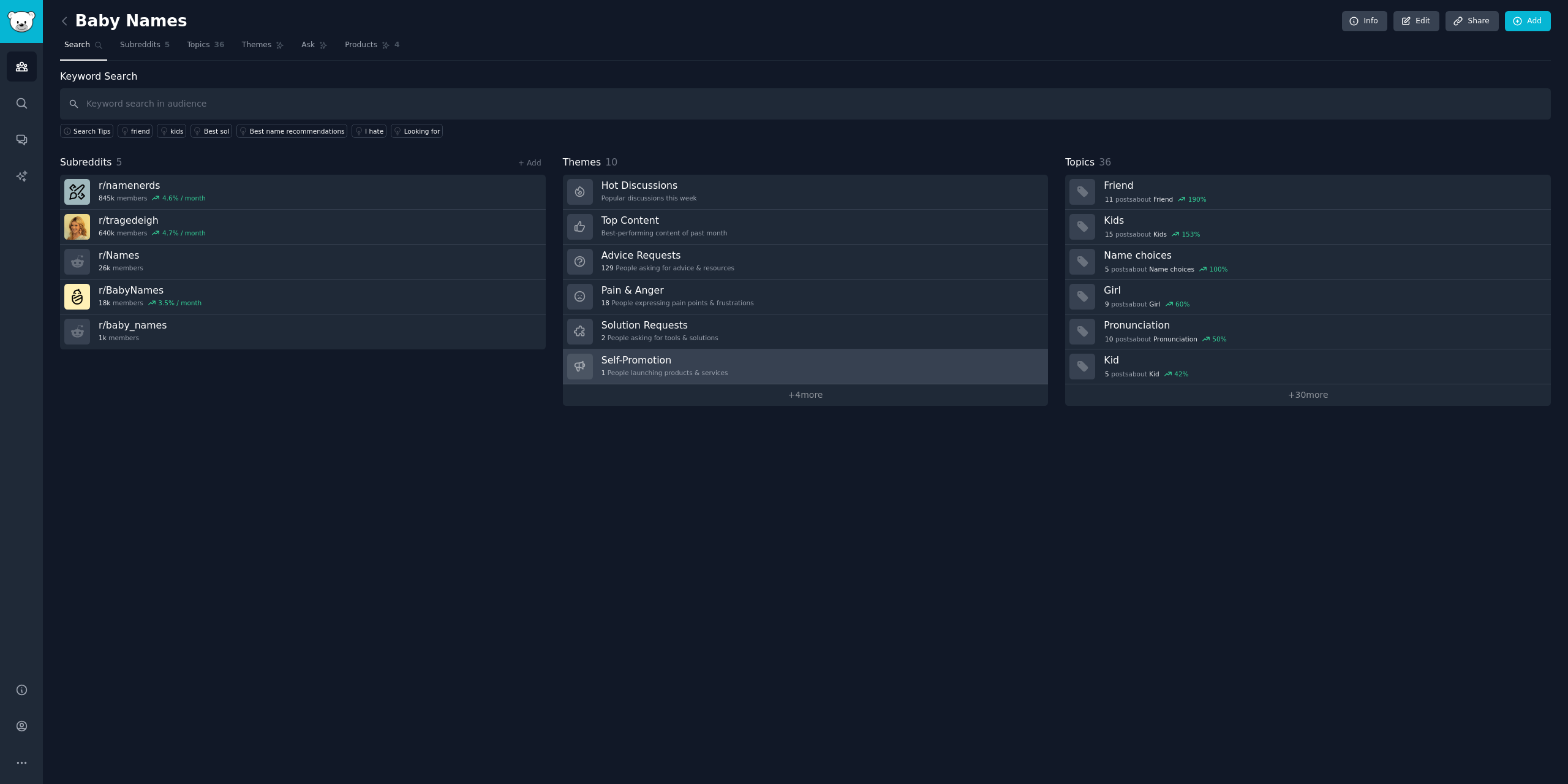
click at [725, 370] on link "Self-Promotion 1 People launching products & services" at bounding box center [806, 366] width 486 height 35
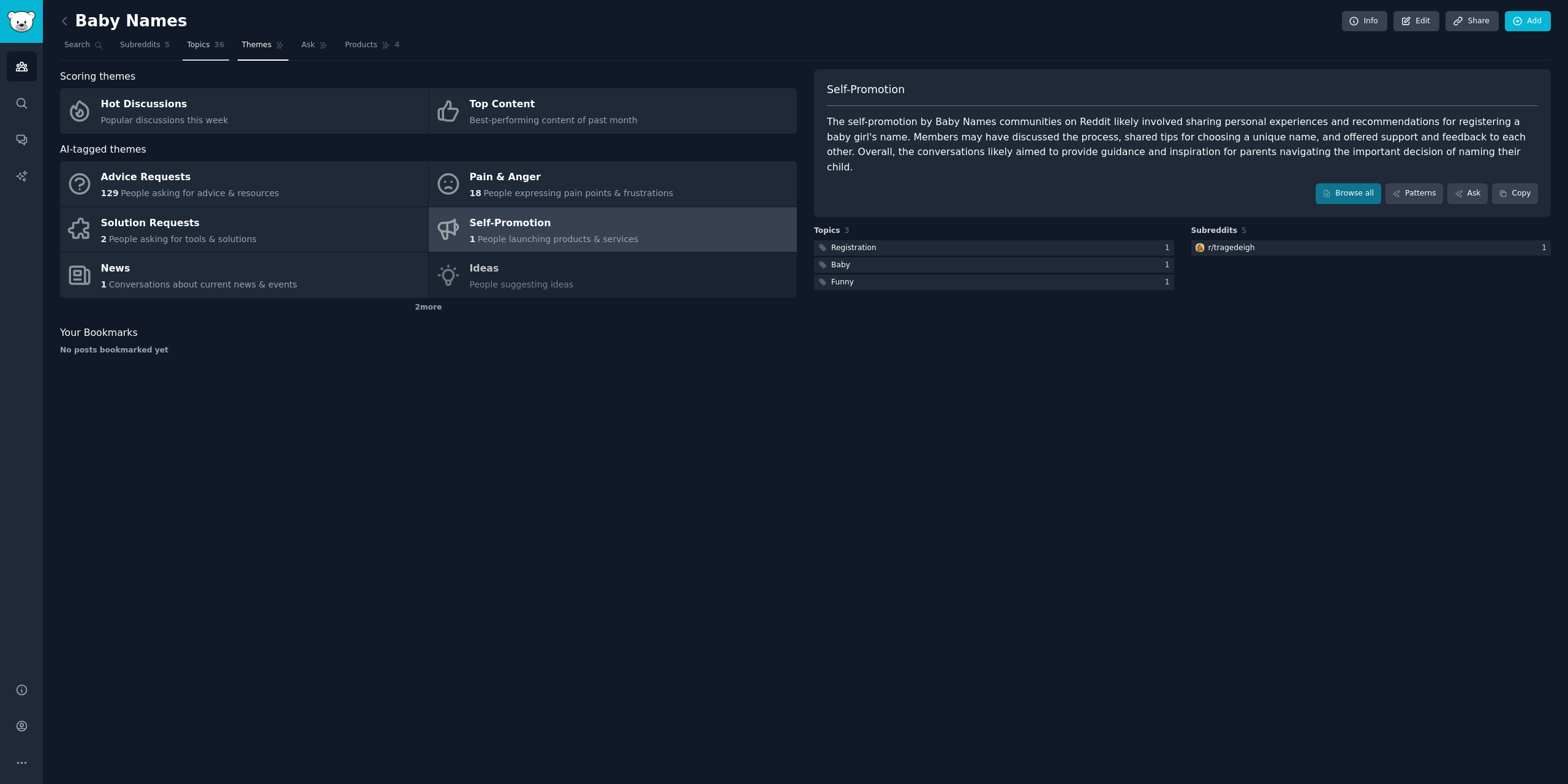
click at [195, 49] on span "Topics" at bounding box center [198, 45] width 22 height 11
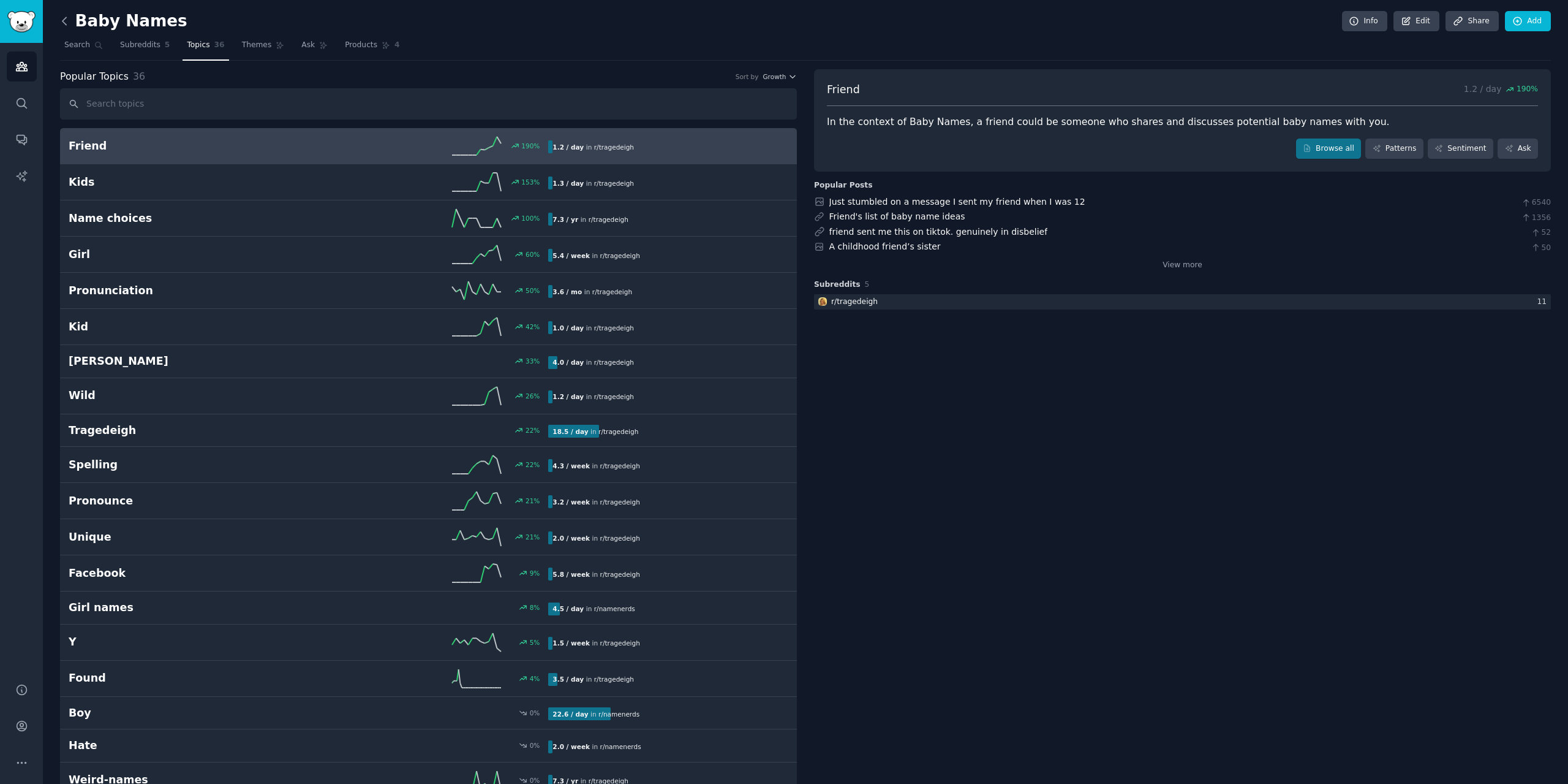
click at [62, 22] on icon at bounding box center [64, 21] width 13 height 13
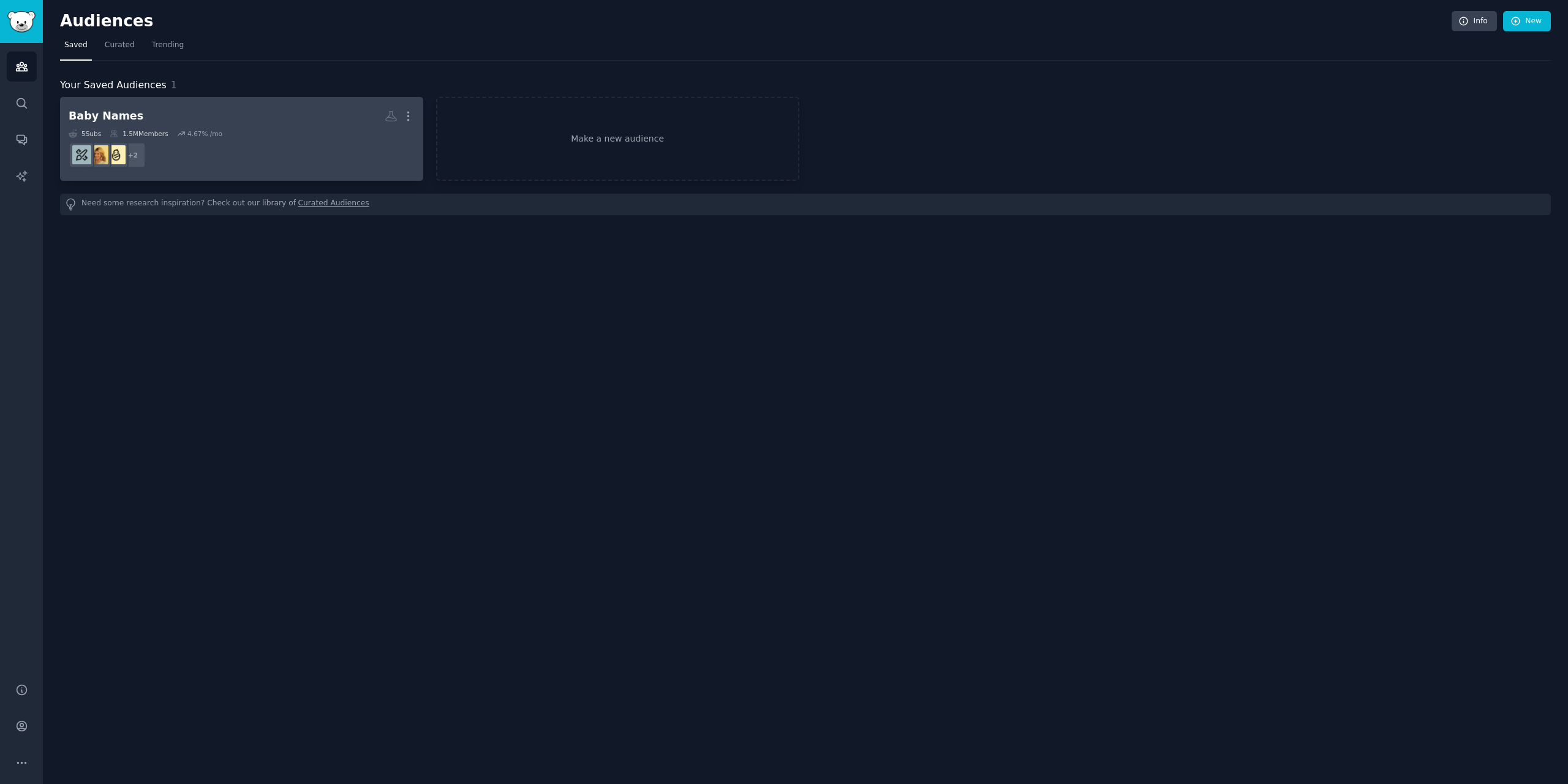
click at [337, 122] on h2 "Baby Names More" at bounding box center [241, 116] width 346 height 22
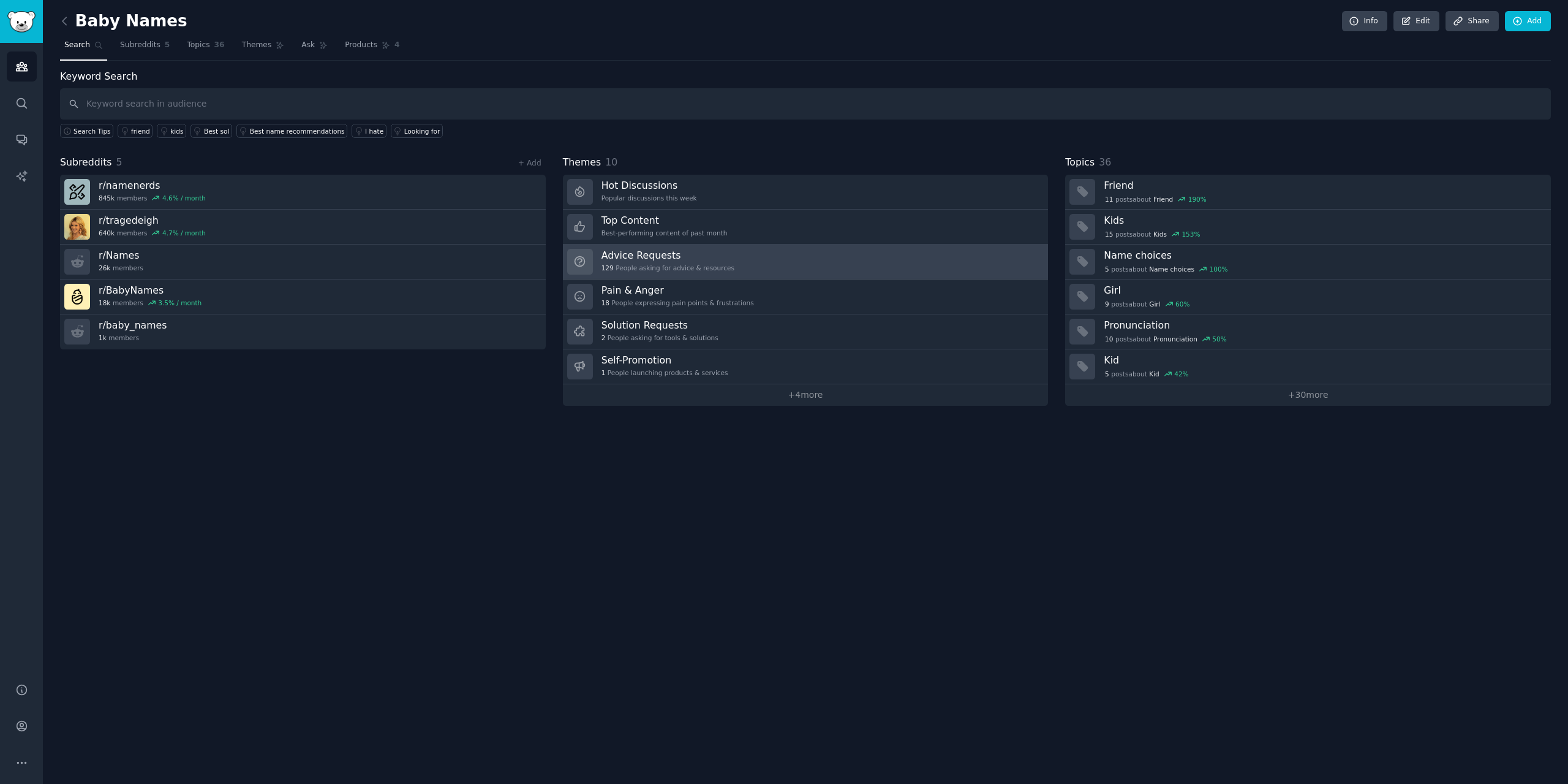
click at [672, 262] on div "Advice Requests 129 People asking for advice & resources" at bounding box center [668, 261] width 133 height 26
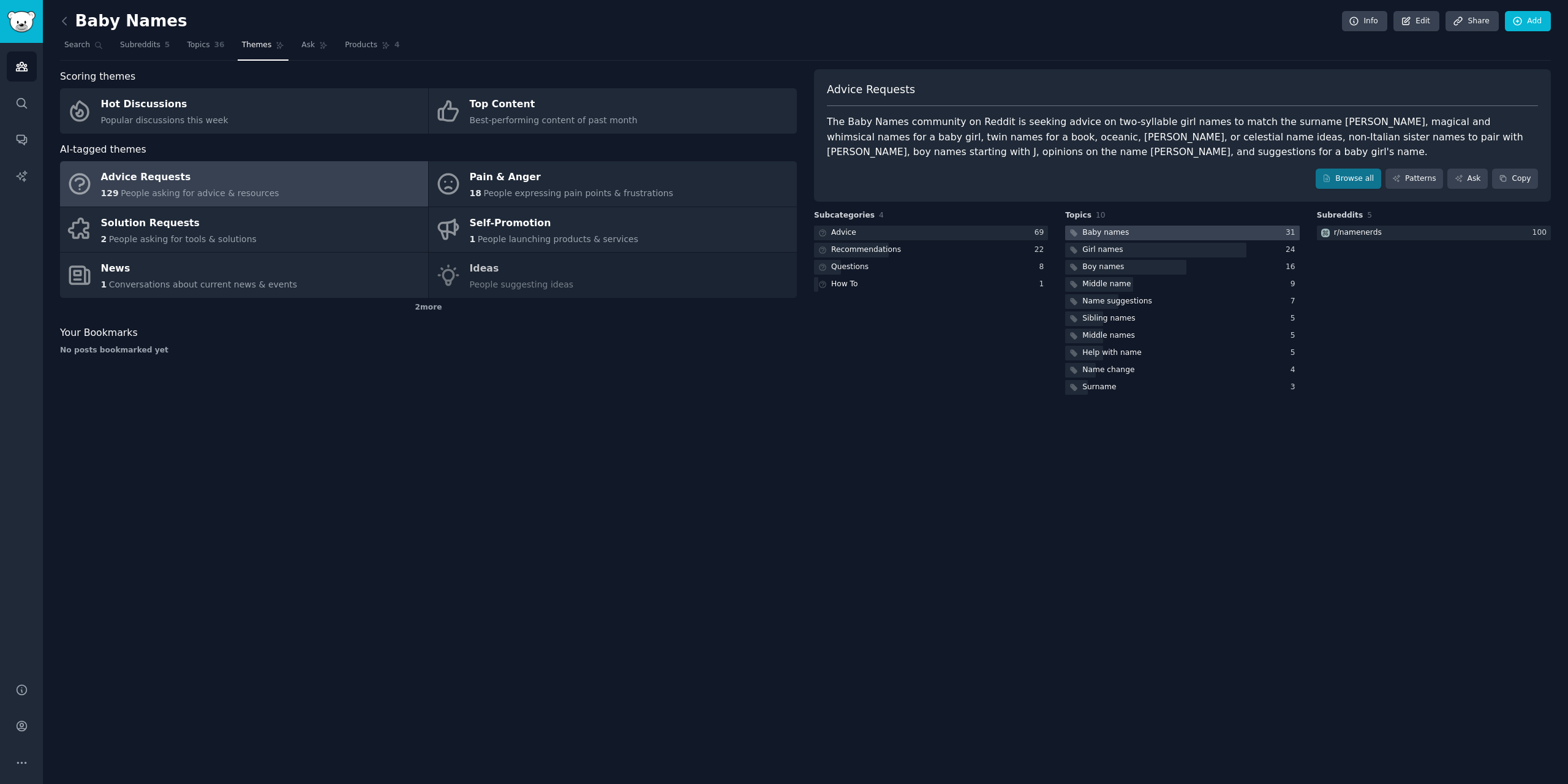
click at [1138, 231] on div at bounding box center [1182, 233] width 234 height 15
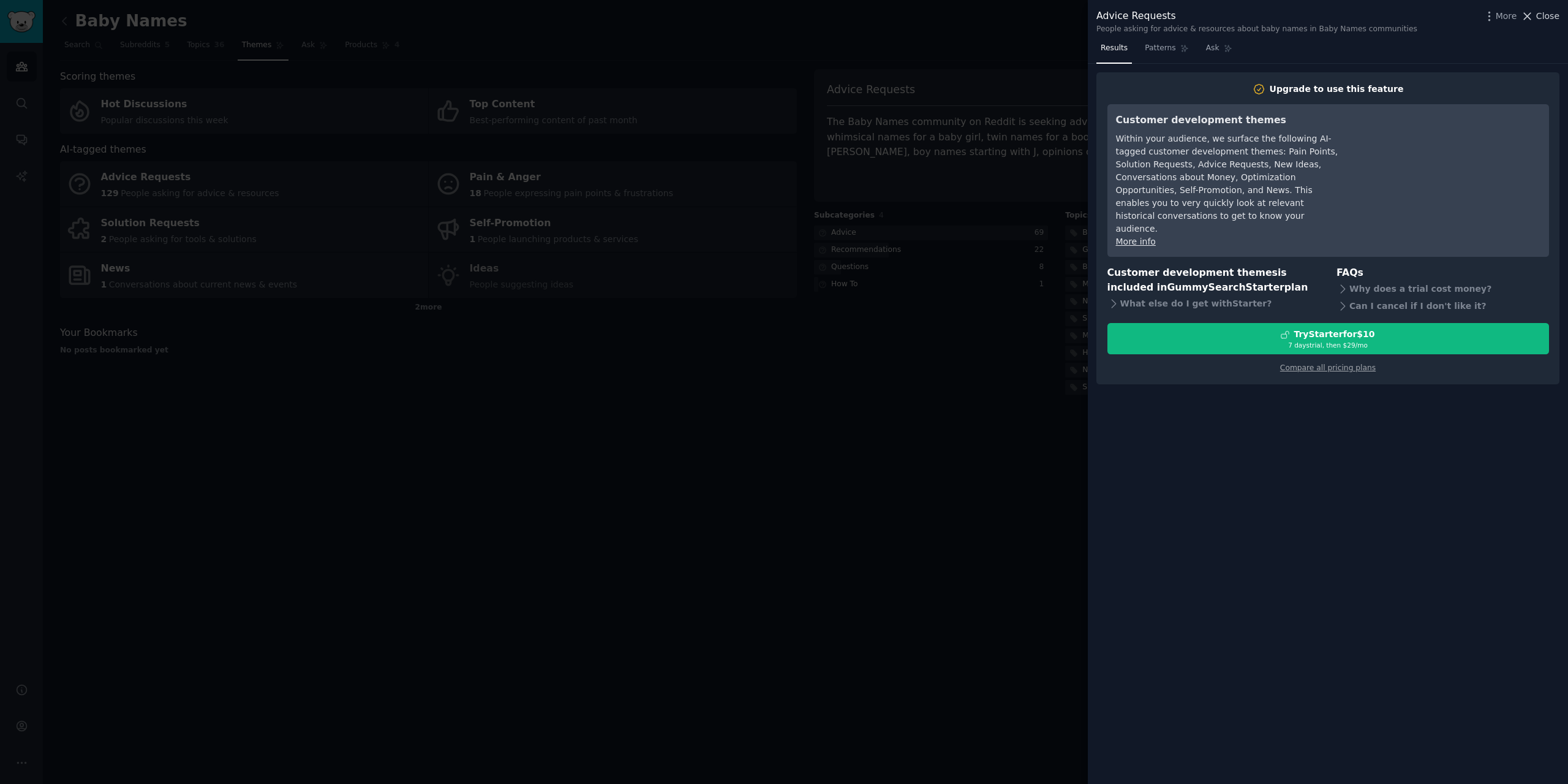
click at [1550, 18] on span "Close" at bounding box center [1548, 16] width 23 height 13
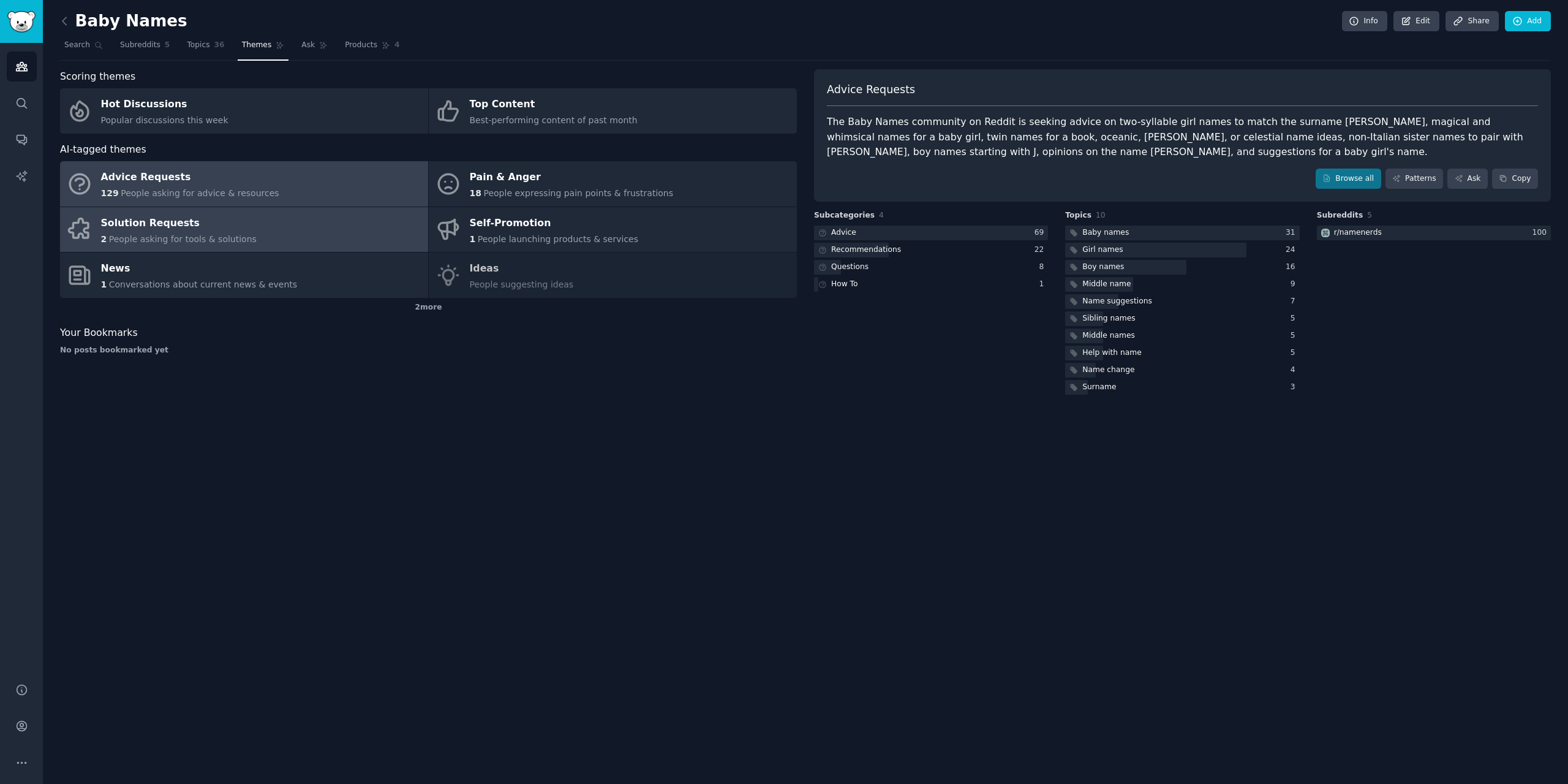
click at [186, 221] on div "Solution Requests" at bounding box center [179, 223] width 155 height 19
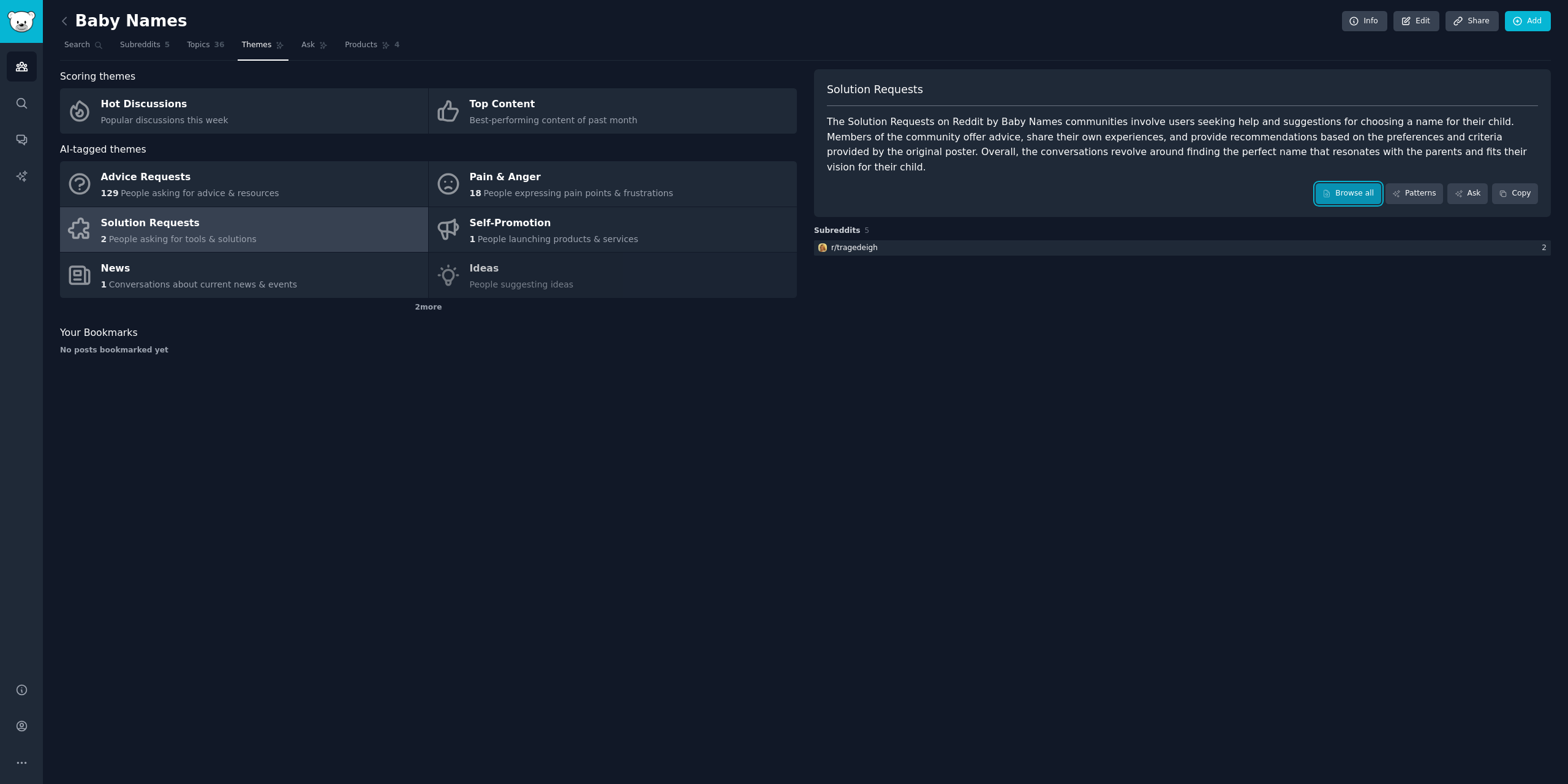
click at [1373, 183] on link "Browse all" at bounding box center [1348, 193] width 66 height 21
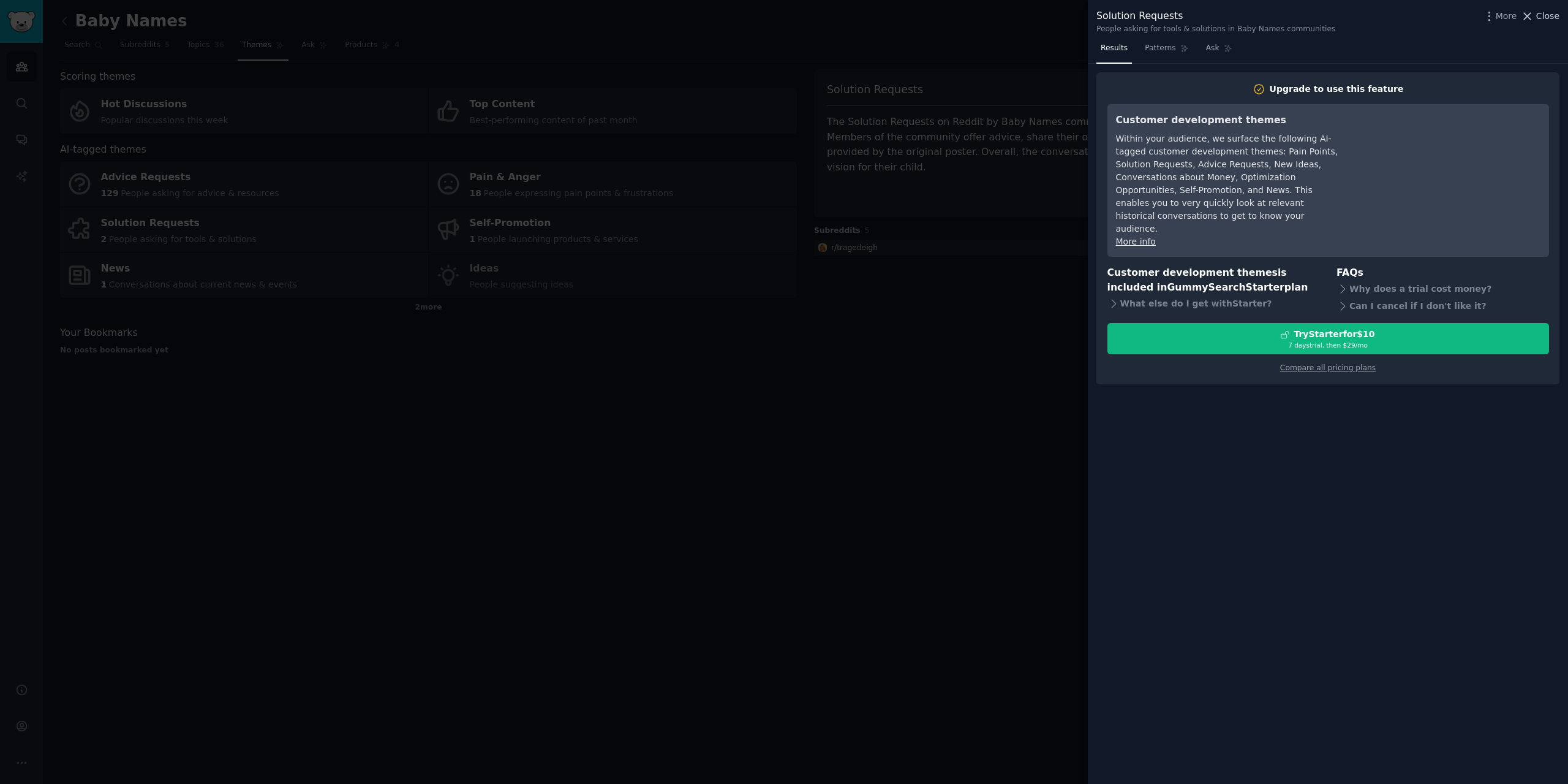
click at [1546, 16] on span "Close" at bounding box center [1548, 16] width 23 height 13
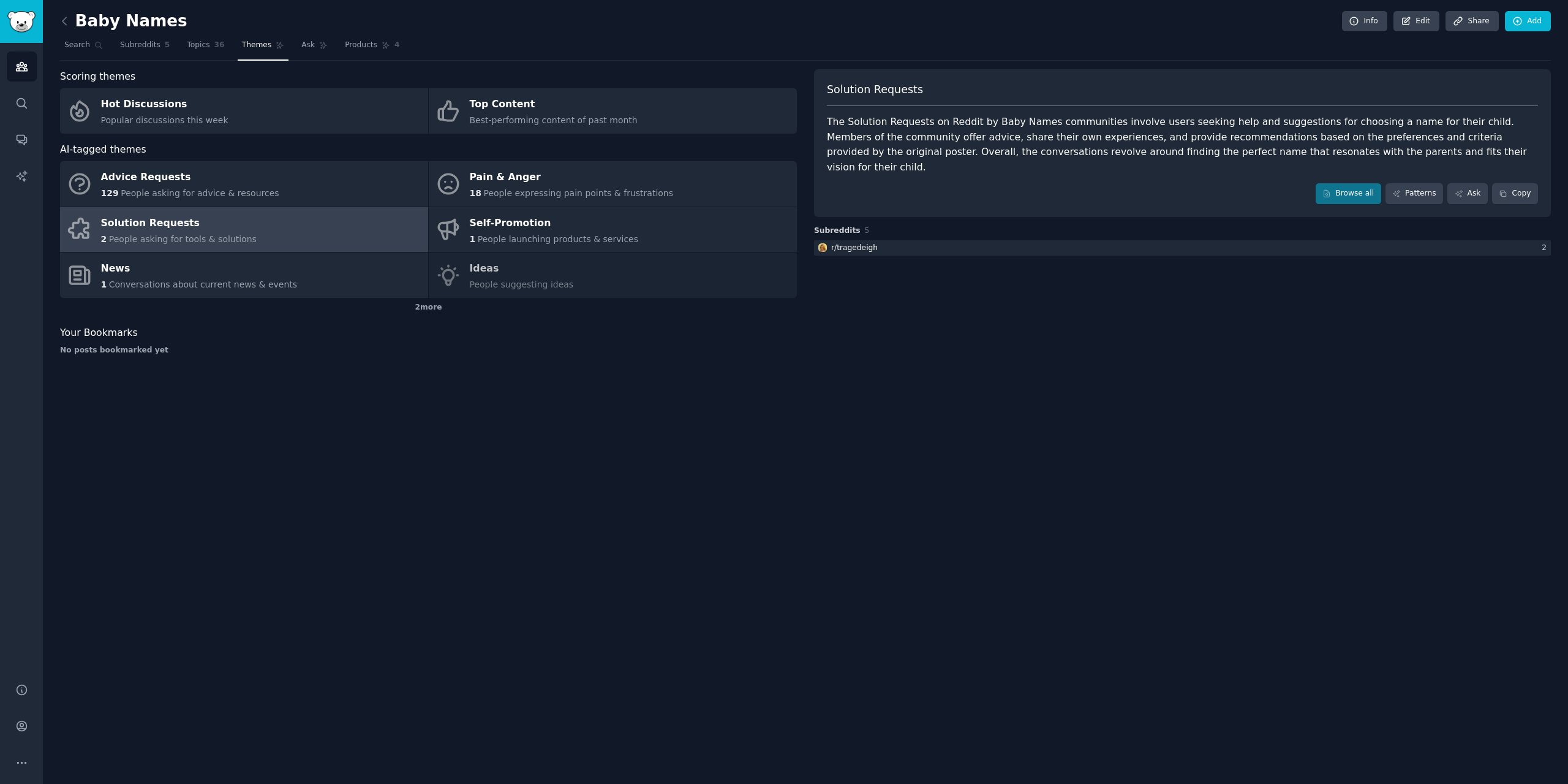
click at [517, 271] on div "Advice Requests 129 People asking for advice & resources Pain & Anger 18 People…" at bounding box center [429, 229] width 737 height 137
click at [500, 282] on div "Advice Requests 129 People asking for advice & resources Pain & Anger 18 People…" at bounding box center [429, 229] width 737 height 137
click at [493, 188] on span "People expressing pain points & frustrations" at bounding box center [578, 193] width 190 height 10
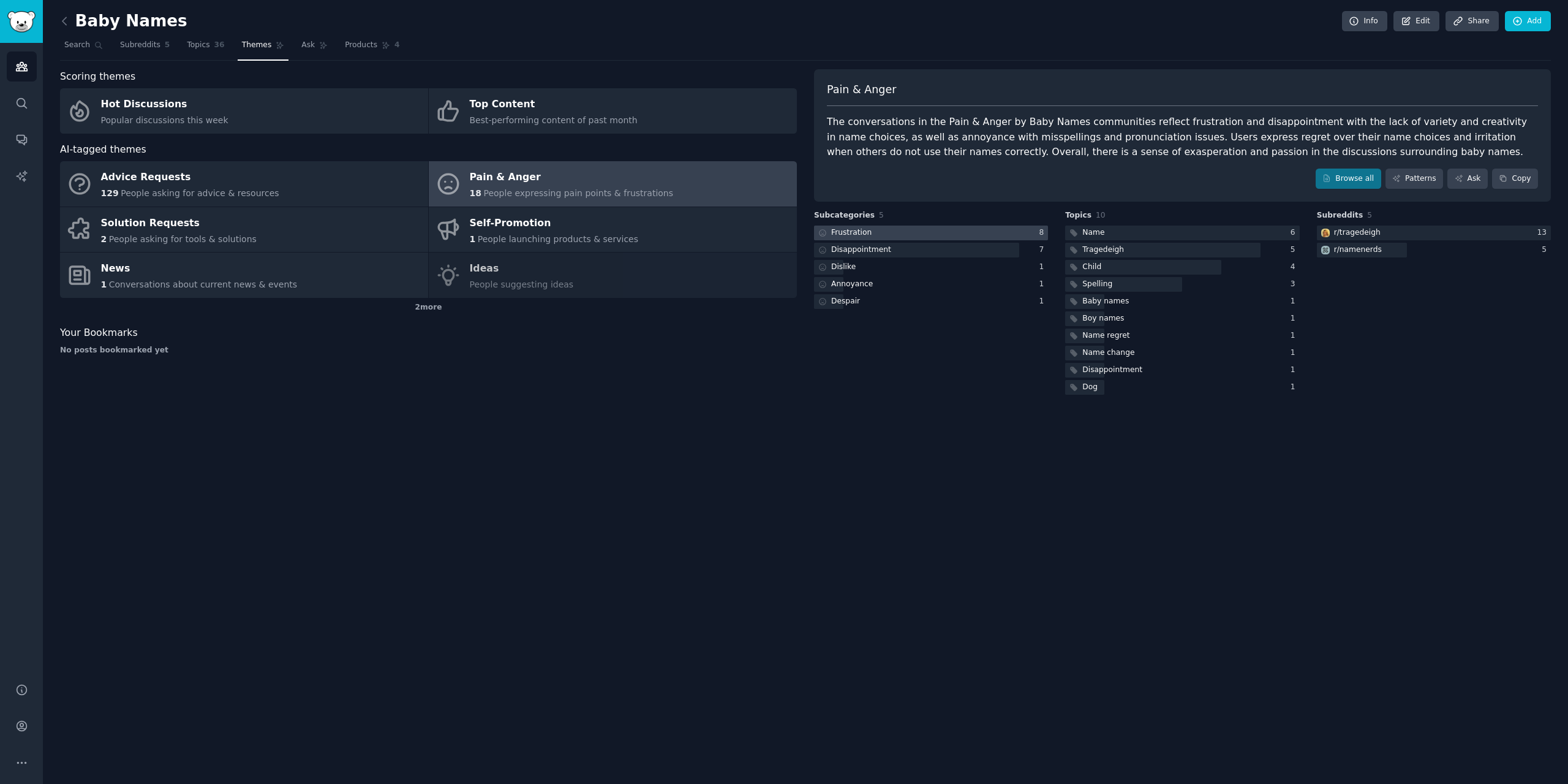
click at [890, 237] on div at bounding box center [931, 233] width 234 height 15
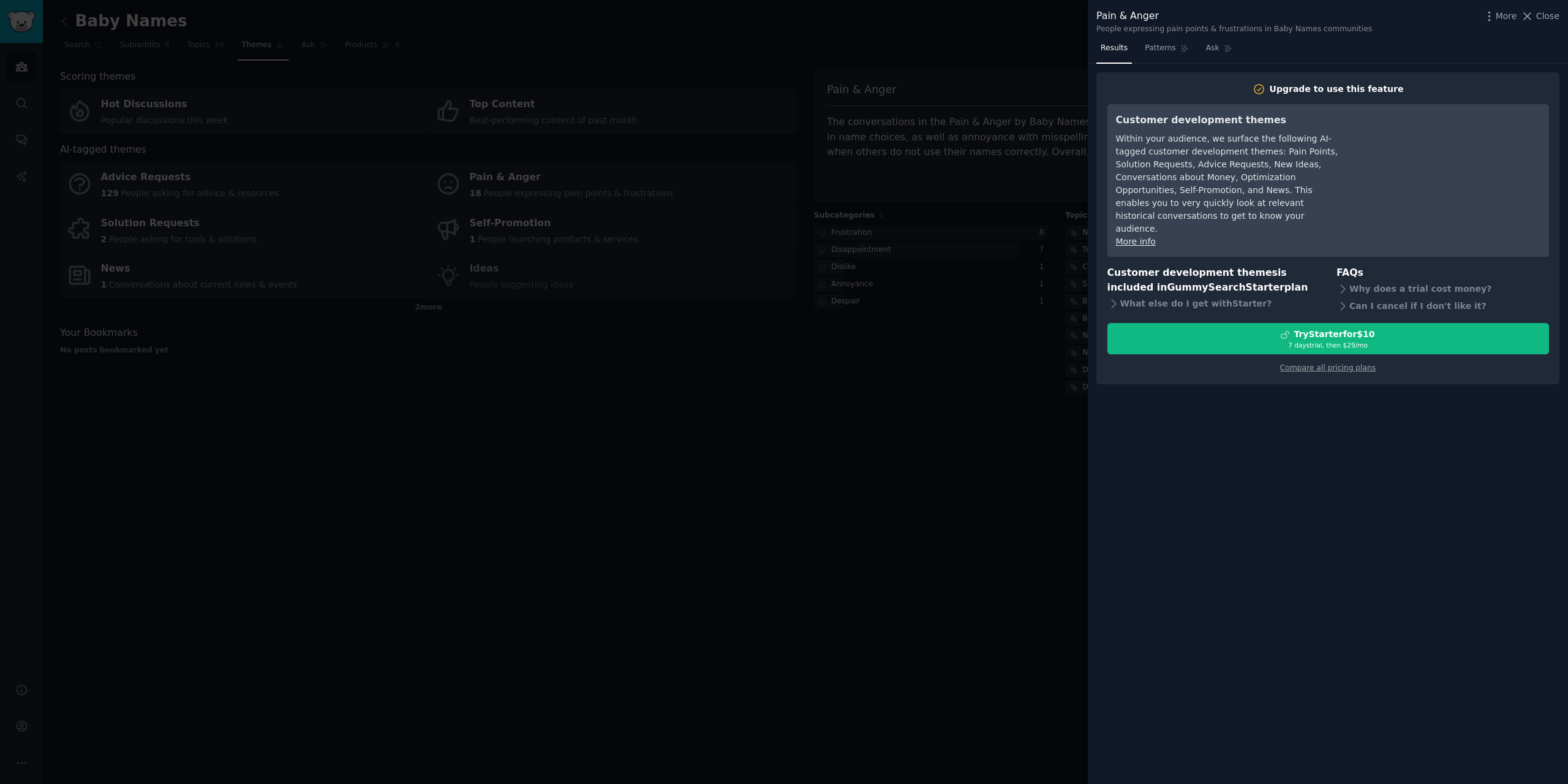
click at [1538, 25] on div "Pain & Anger People expressing pain points & frustrations in Baby Names communi…" at bounding box center [1327, 21] width 463 height 26
click at [1540, 16] on span "Close" at bounding box center [1548, 16] width 23 height 13
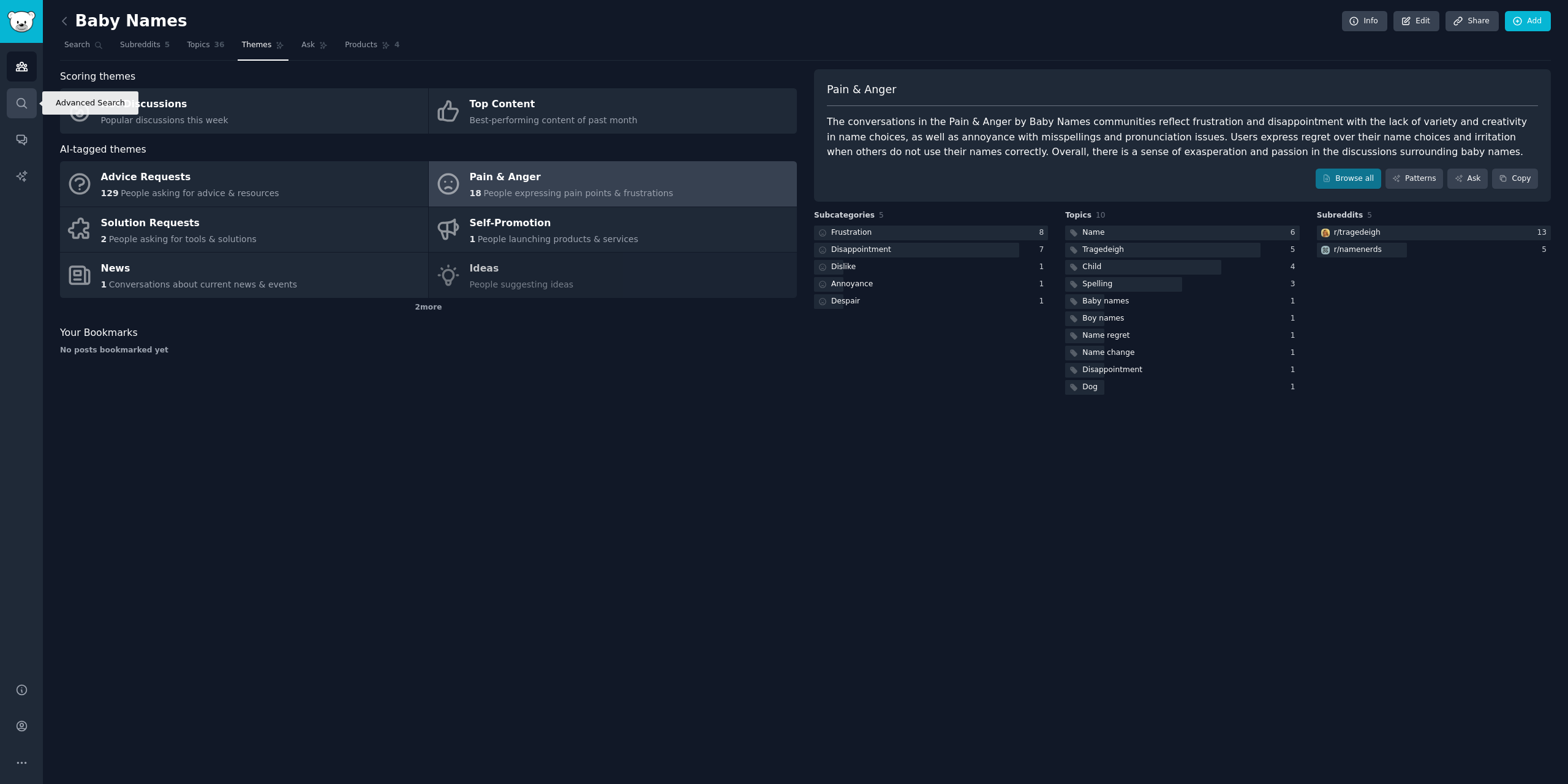
click at [13, 104] on link "Search" at bounding box center [22, 103] width 30 height 30
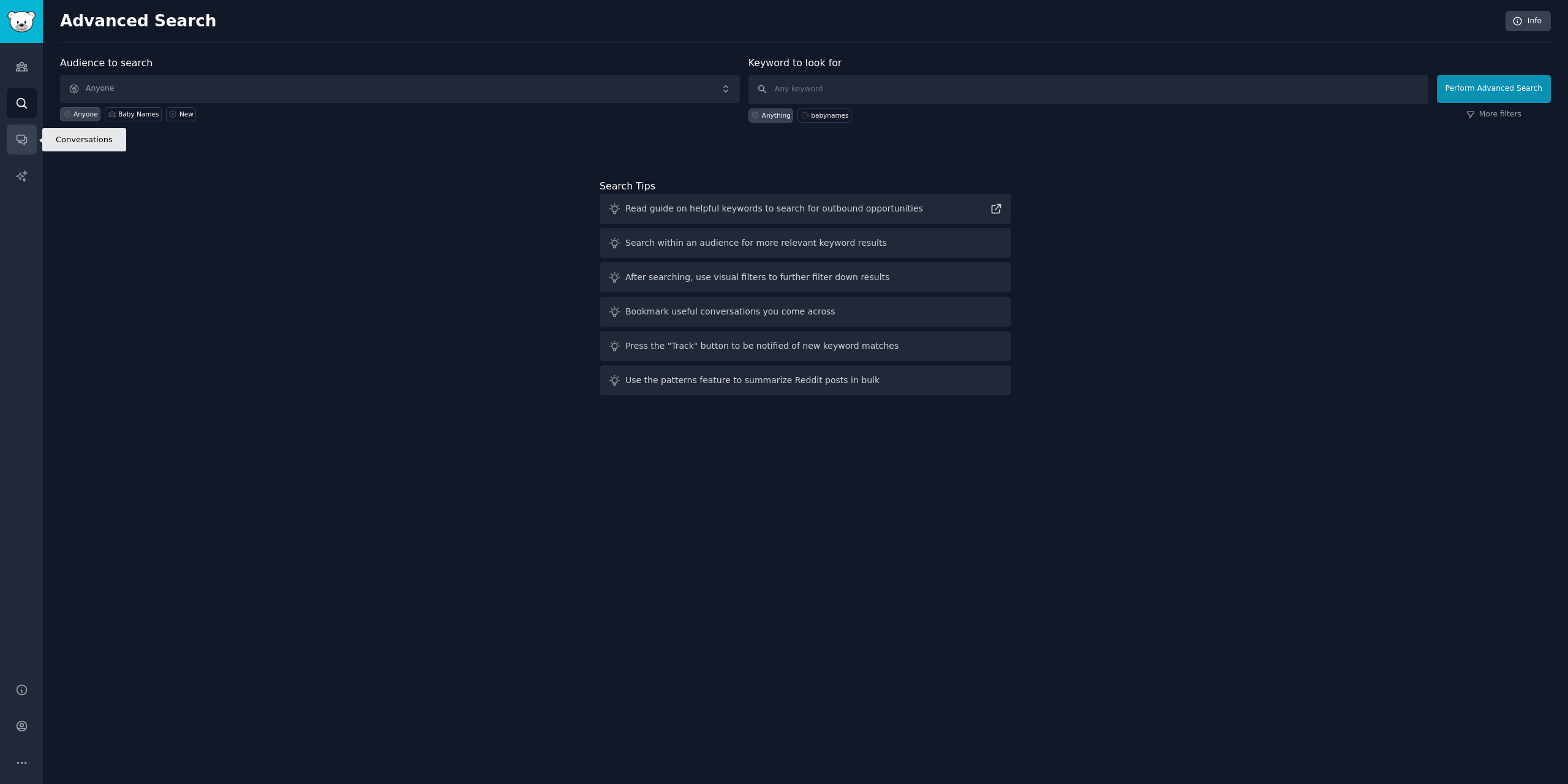
click at [20, 143] on icon "Sidebar" at bounding box center [21, 140] width 10 height 10
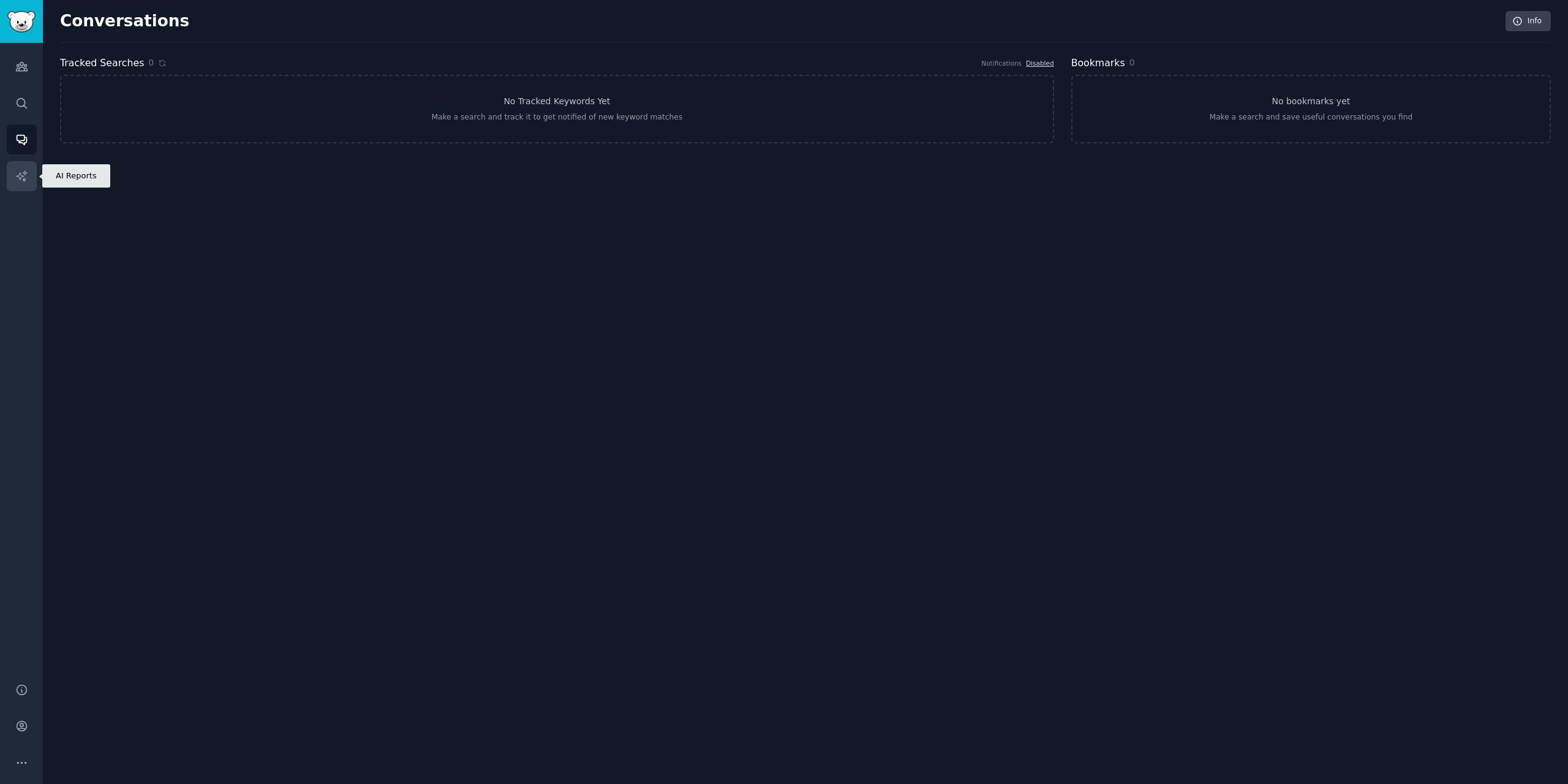
click at [23, 173] on icon "Sidebar" at bounding box center [21, 175] width 10 height 10
click at [13, 140] on link "Conversations" at bounding box center [22, 139] width 30 height 30
click at [21, 67] on icon "Sidebar" at bounding box center [22, 67] width 13 height 13
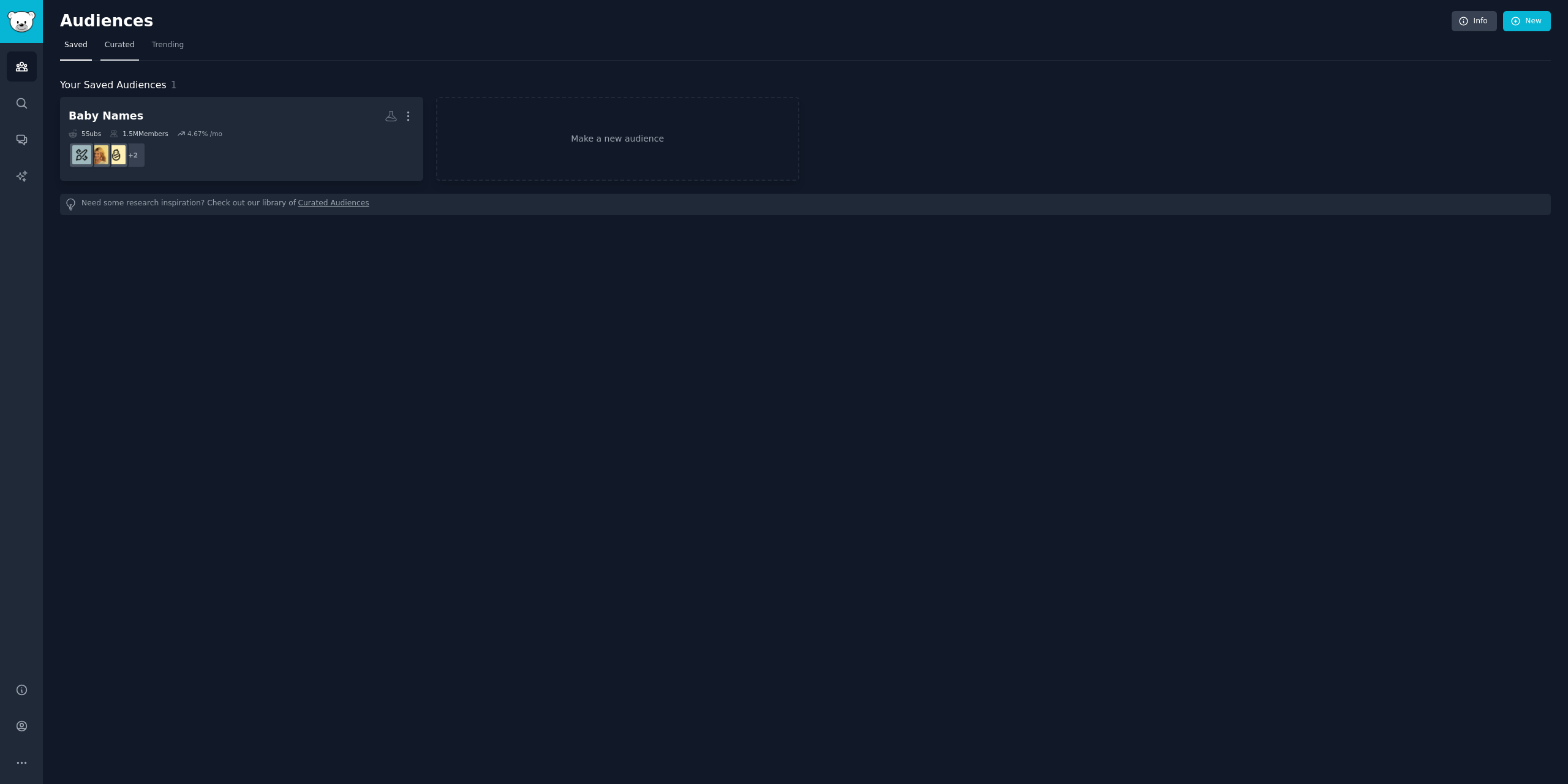
click at [105, 44] on span "Curated" at bounding box center [119, 45] width 30 height 11
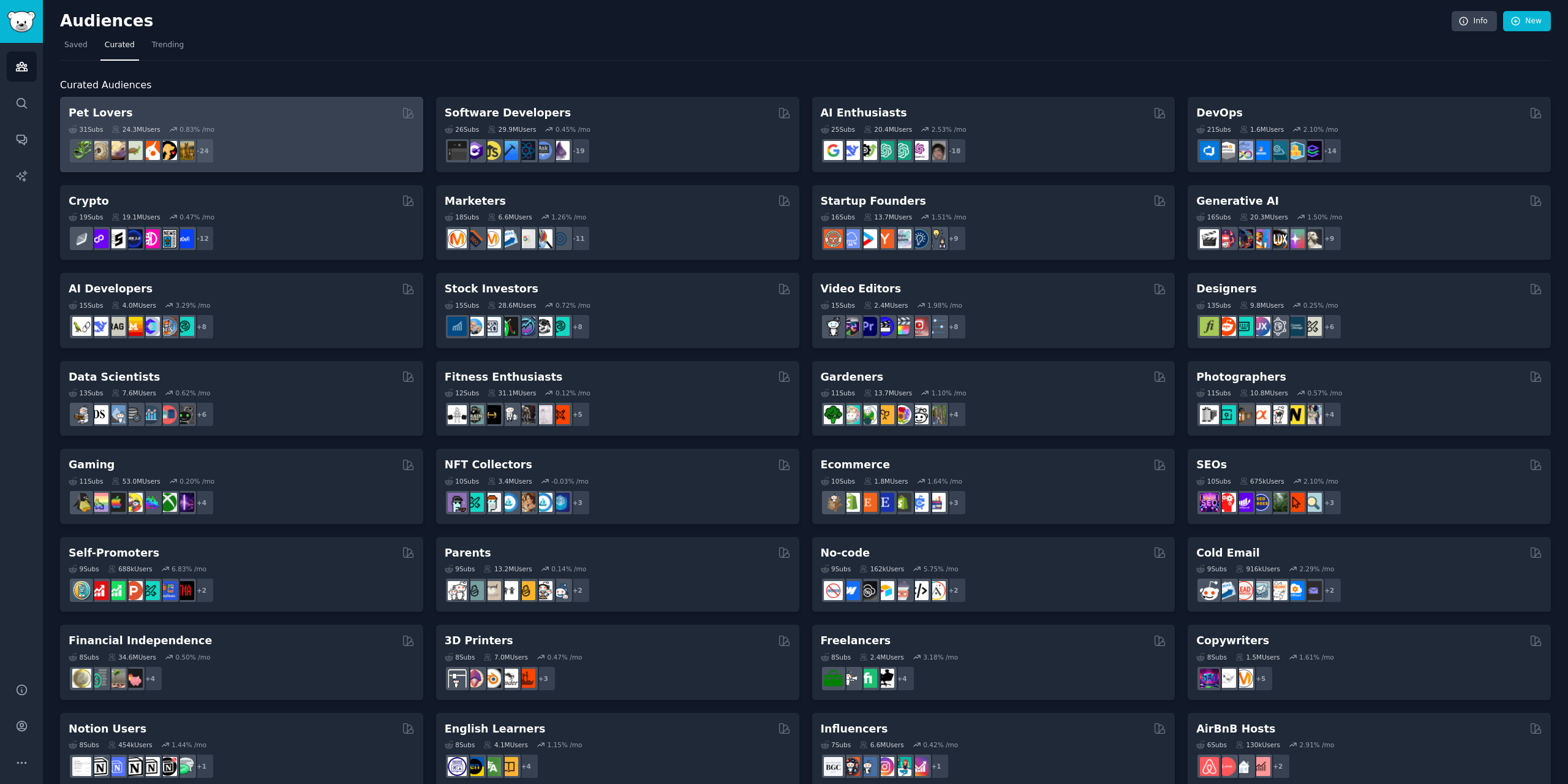
click at [148, 113] on div "Pet Lovers" at bounding box center [241, 113] width 346 height 15
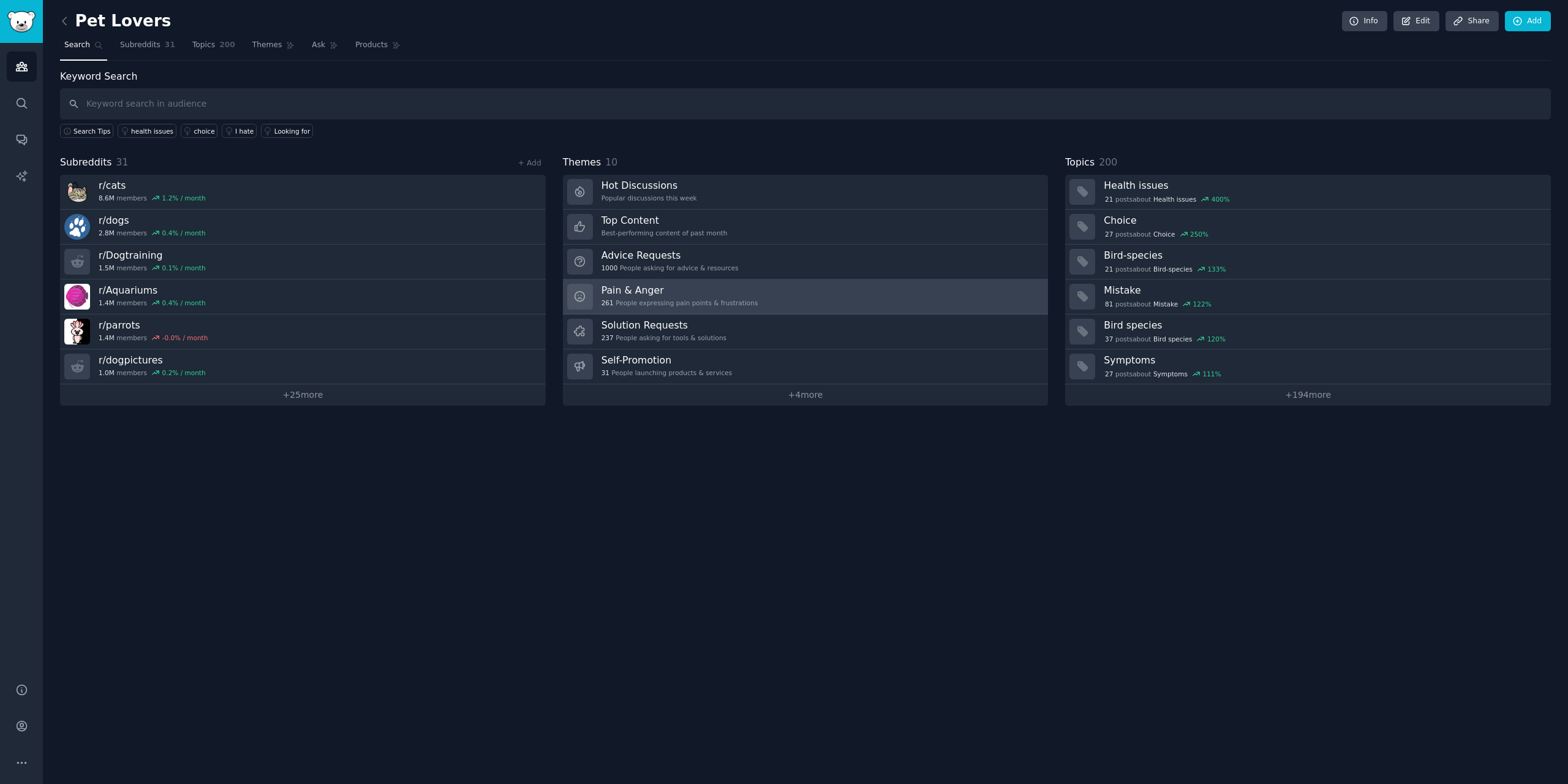
click at [677, 299] on div "261 People expressing pain points & frustrations" at bounding box center [680, 303] width 157 height 9
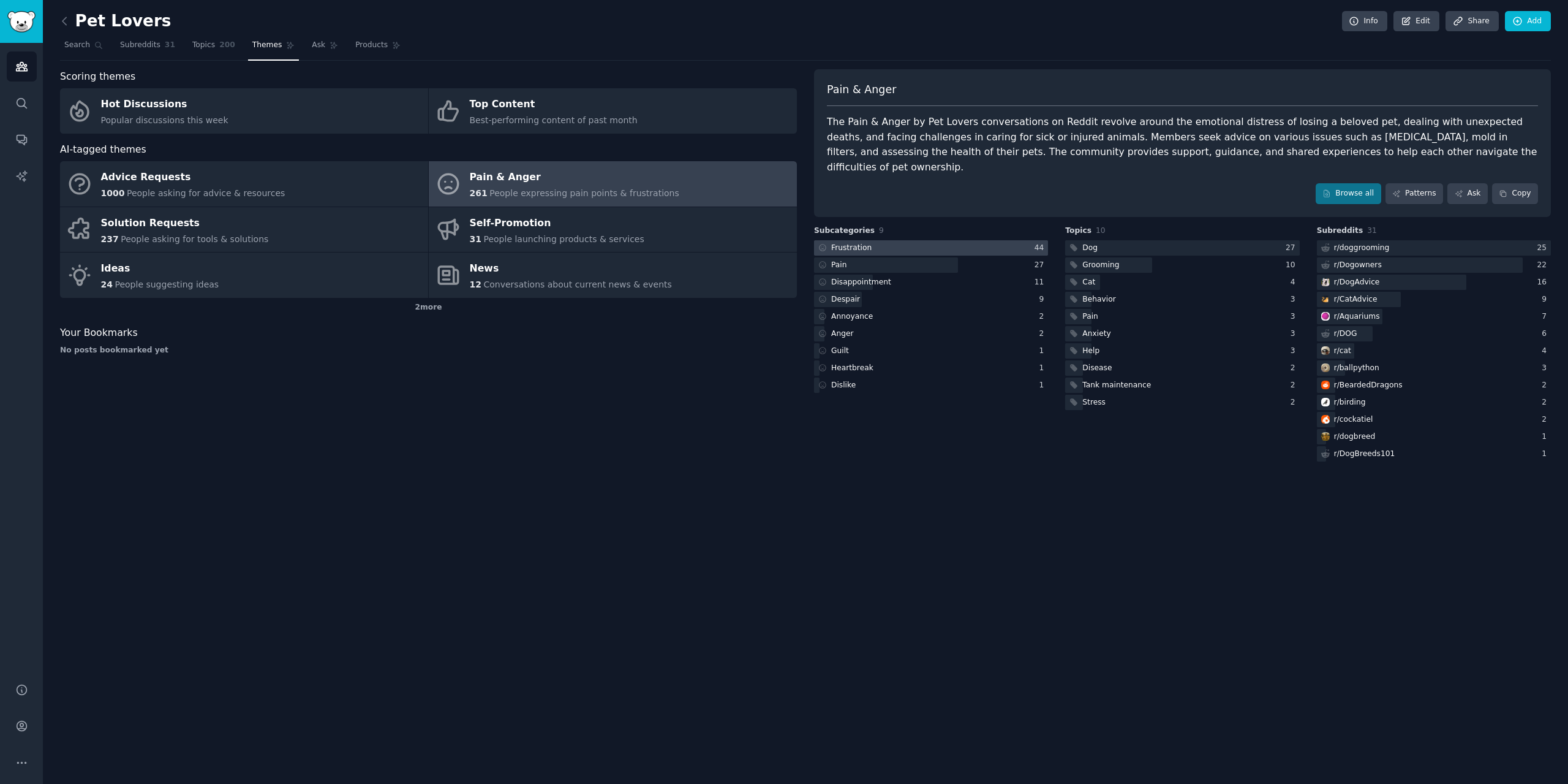
click at [857, 243] on div "Frustration" at bounding box center [852, 248] width 40 height 11
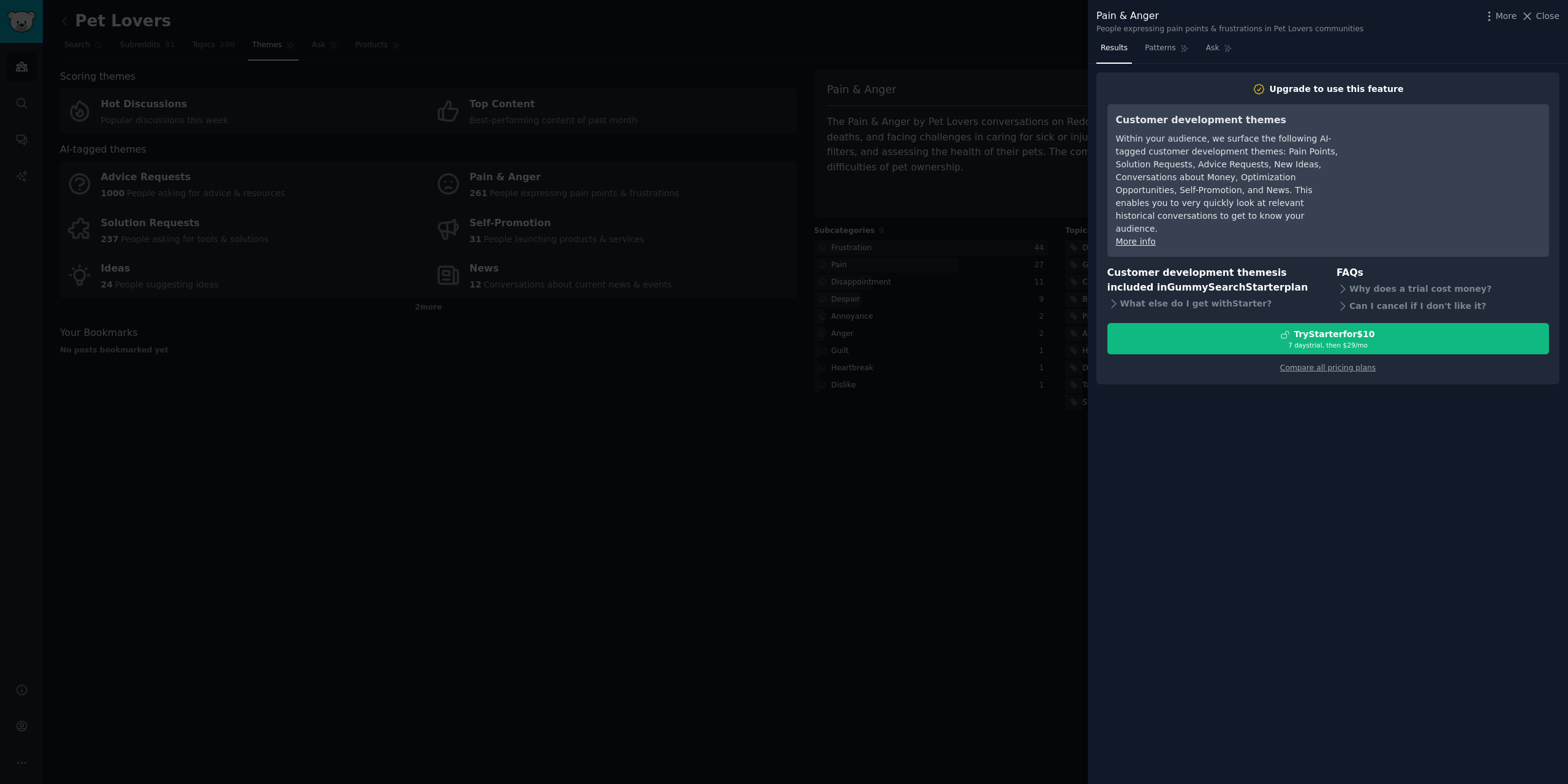
click at [1543, 8] on div "Pain & Anger People expressing pain points & frustrations in Pet Lovers communi…" at bounding box center [1327, 19] width 480 height 39
click at [1547, 19] on span "Close" at bounding box center [1548, 16] width 23 height 13
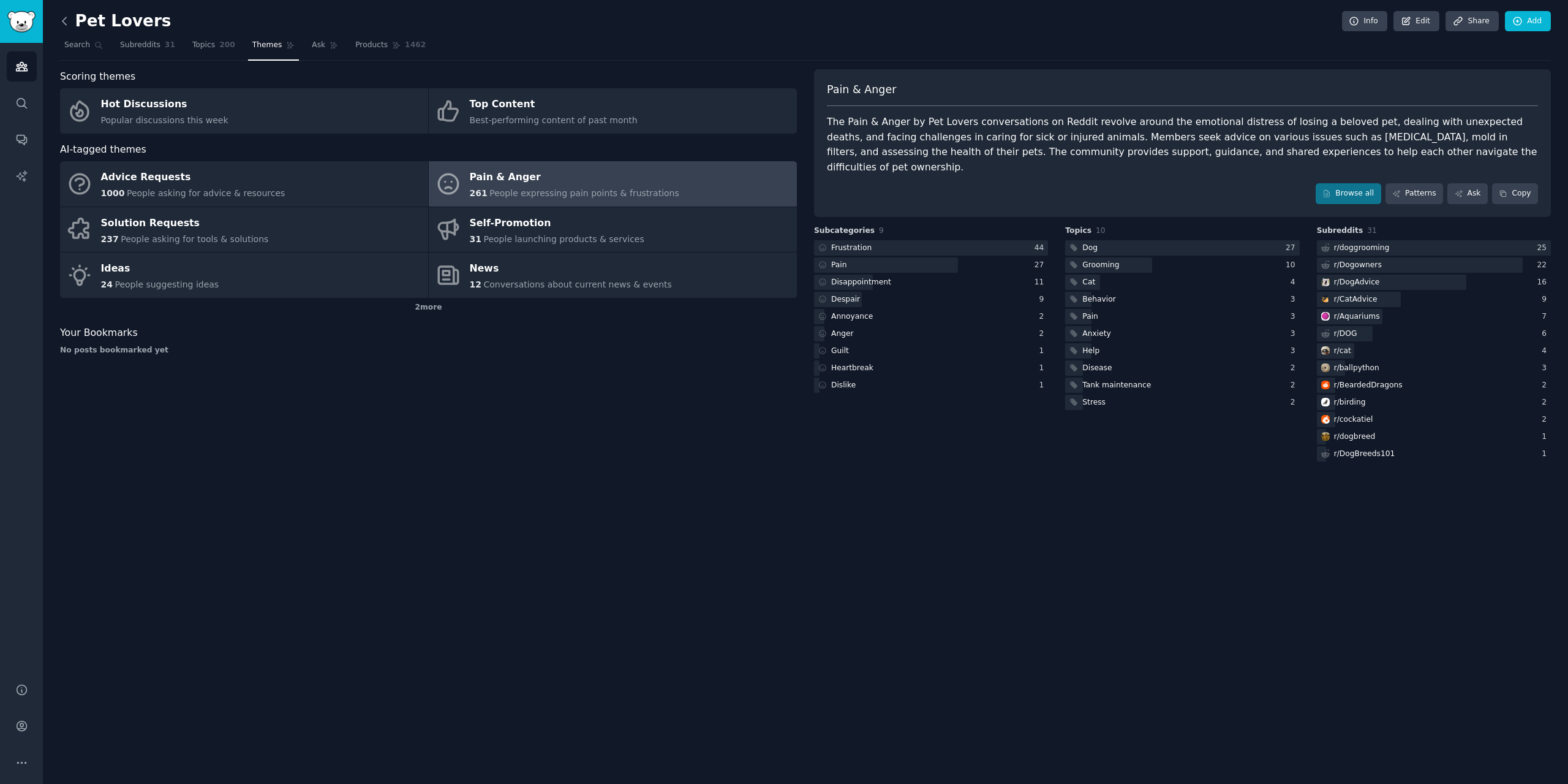
click at [65, 17] on icon at bounding box center [64, 21] width 13 height 13
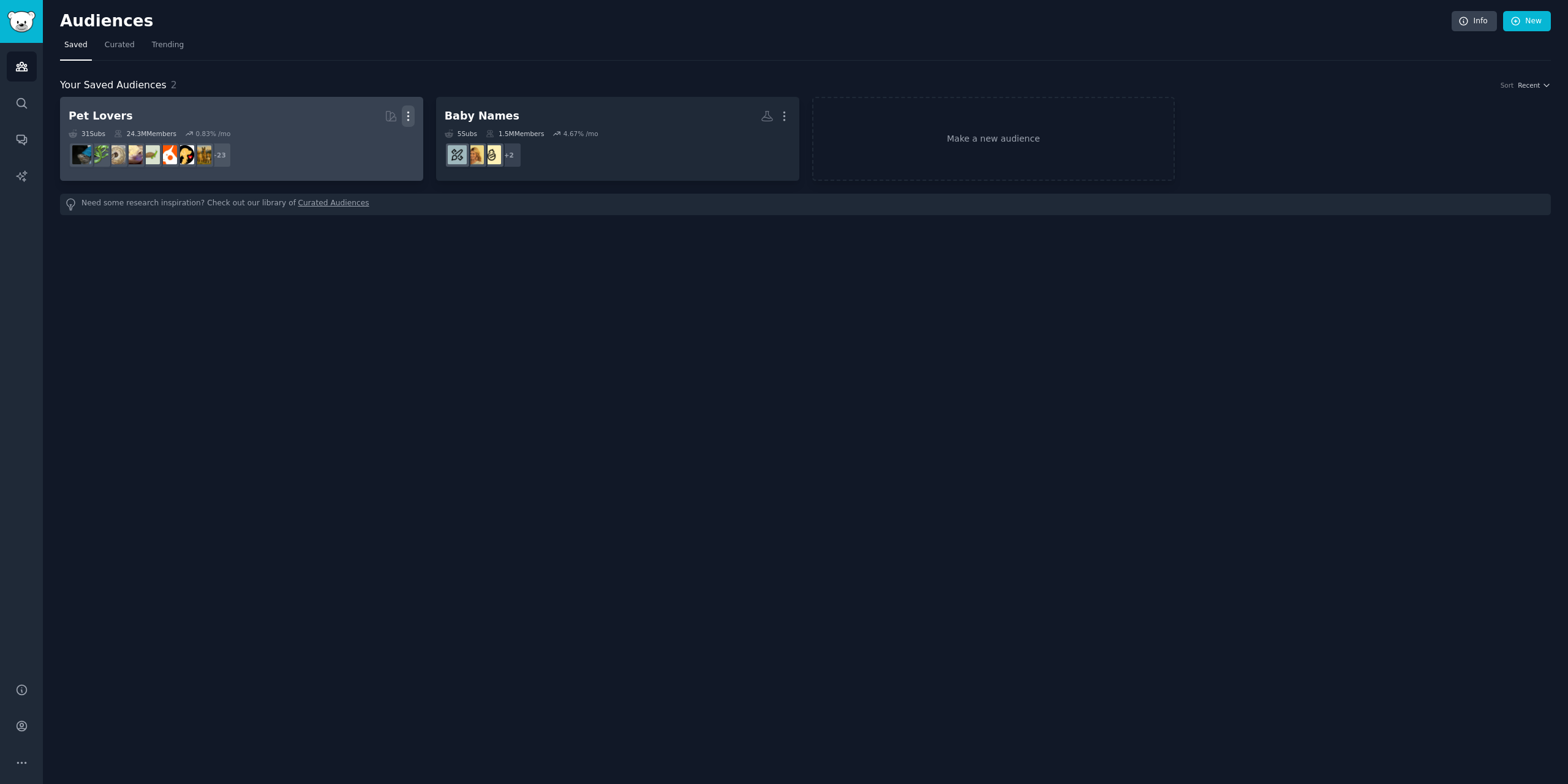
click at [409, 111] on icon "button" at bounding box center [408, 116] width 13 height 13
click at [377, 140] on p "Delete" at bounding box center [374, 142] width 28 height 13
